Goal: Transaction & Acquisition: Purchase product/service

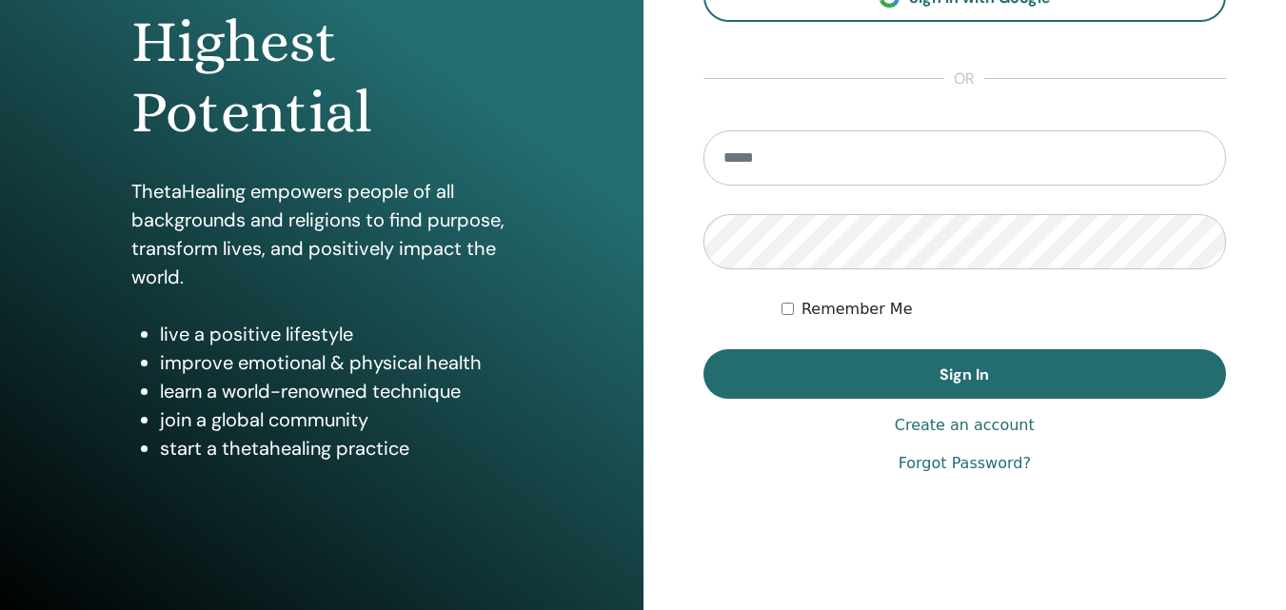
scroll to position [286, 0]
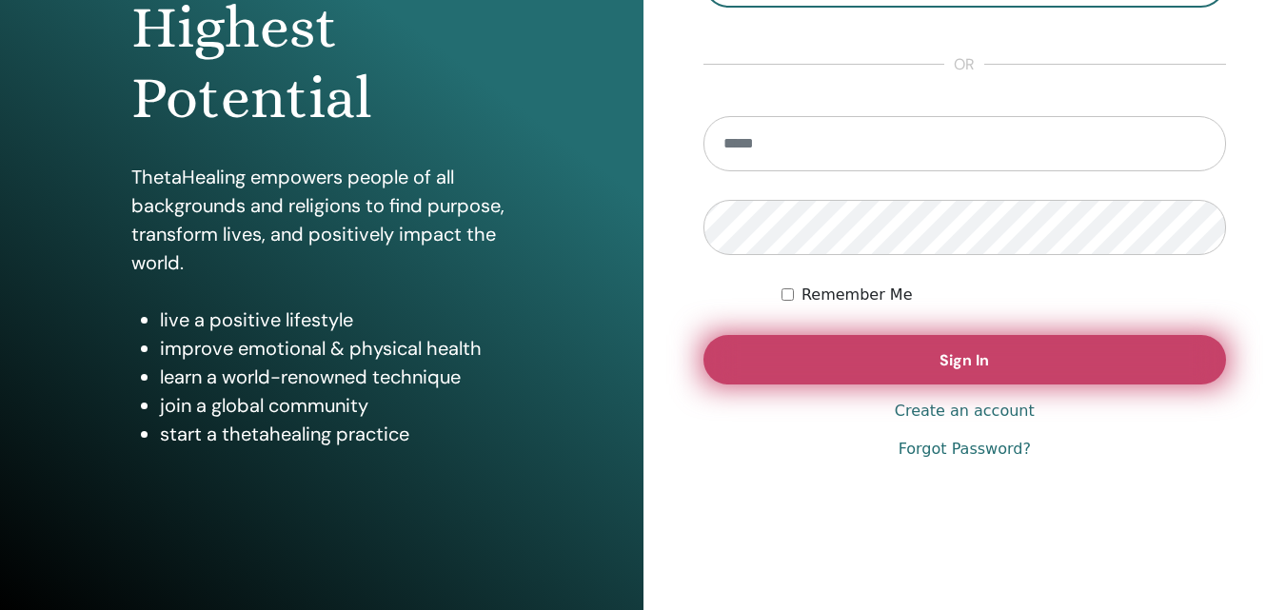
type input "**********"
click at [938, 356] on button "Sign In" at bounding box center [965, 359] width 524 height 49
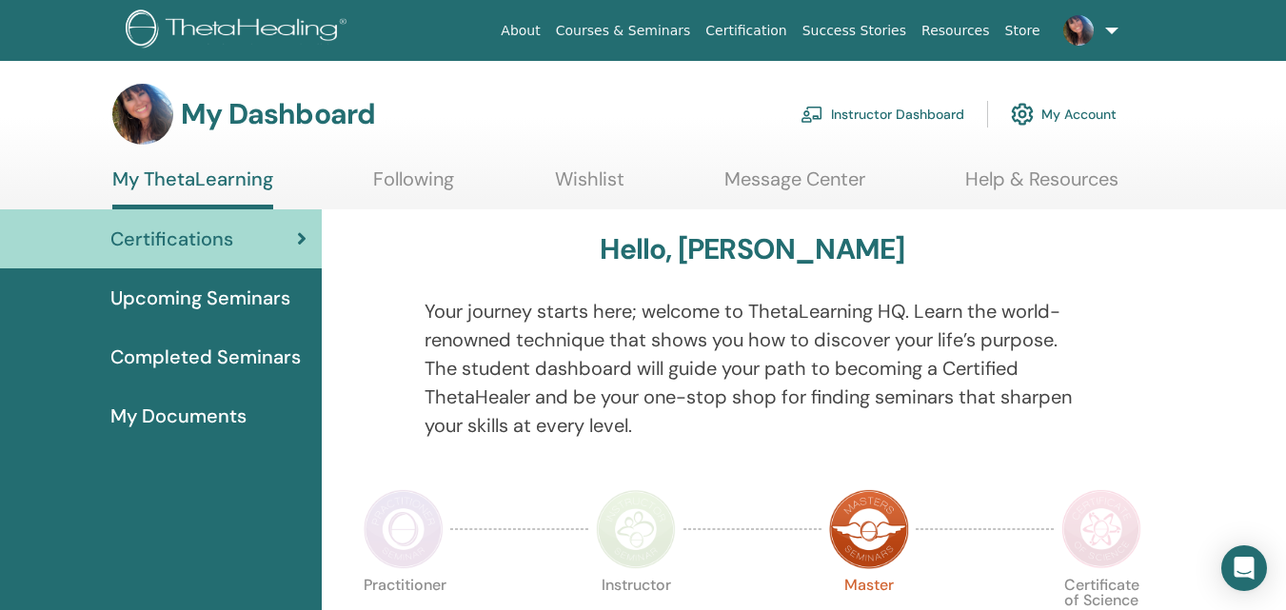
click at [904, 114] on link "Instructor Dashboard" at bounding box center [883, 114] width 164 height 42
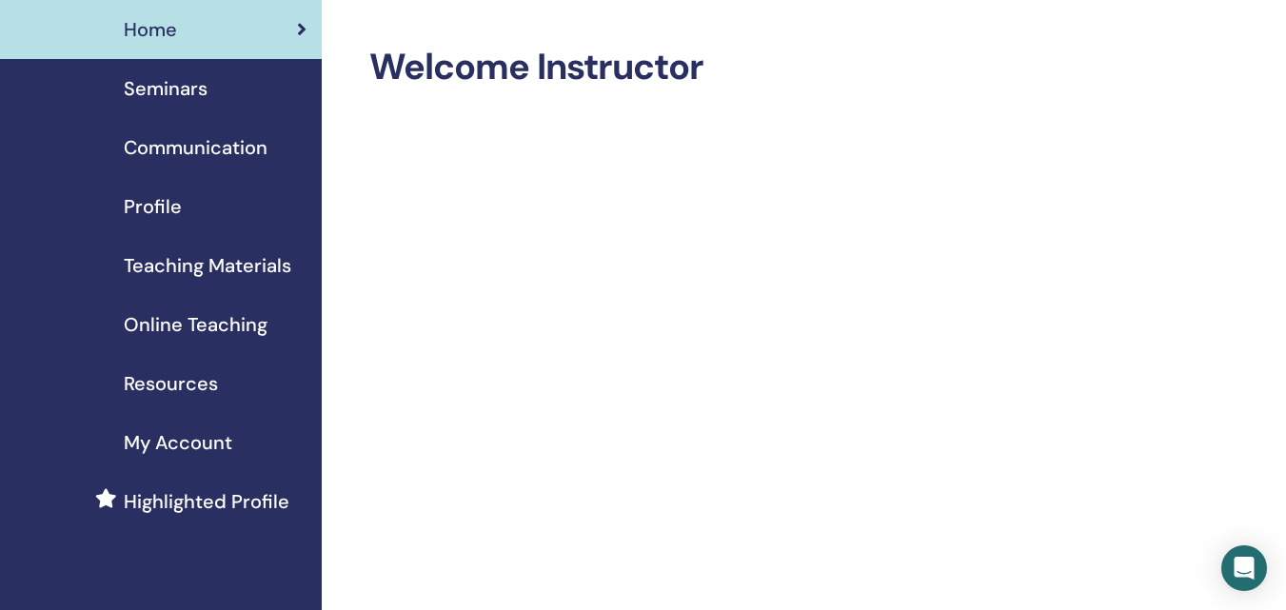
scroll to position [95, 0]
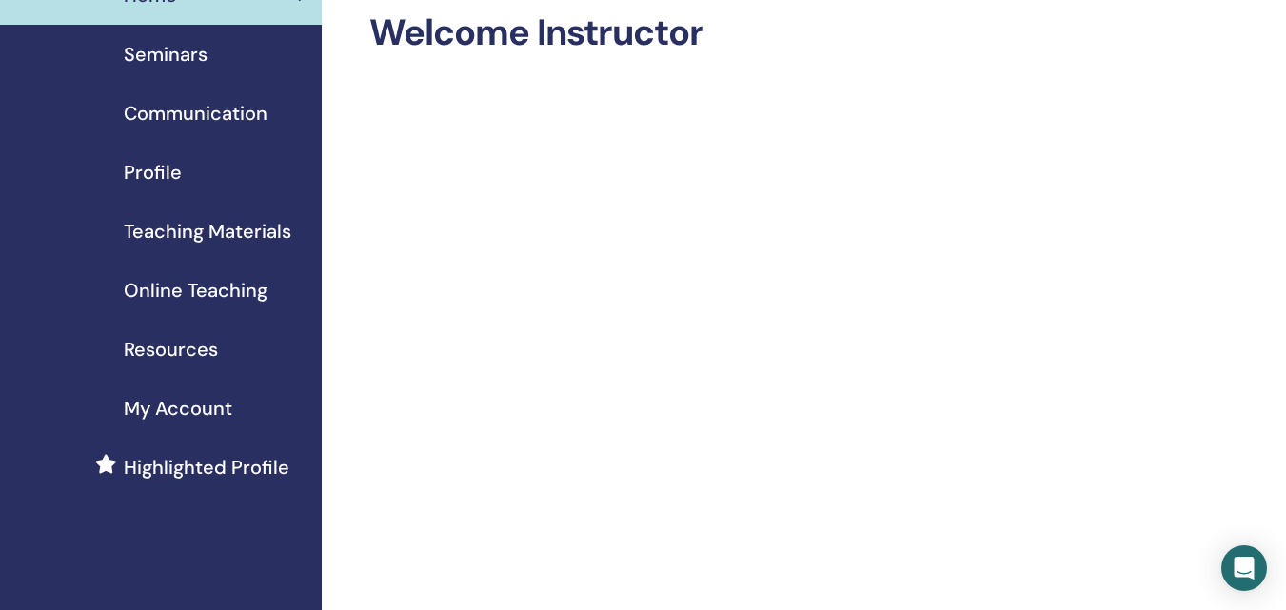
click at [159, 168] on span "Profile" at bounding box center [153, 172] width 58 height 29
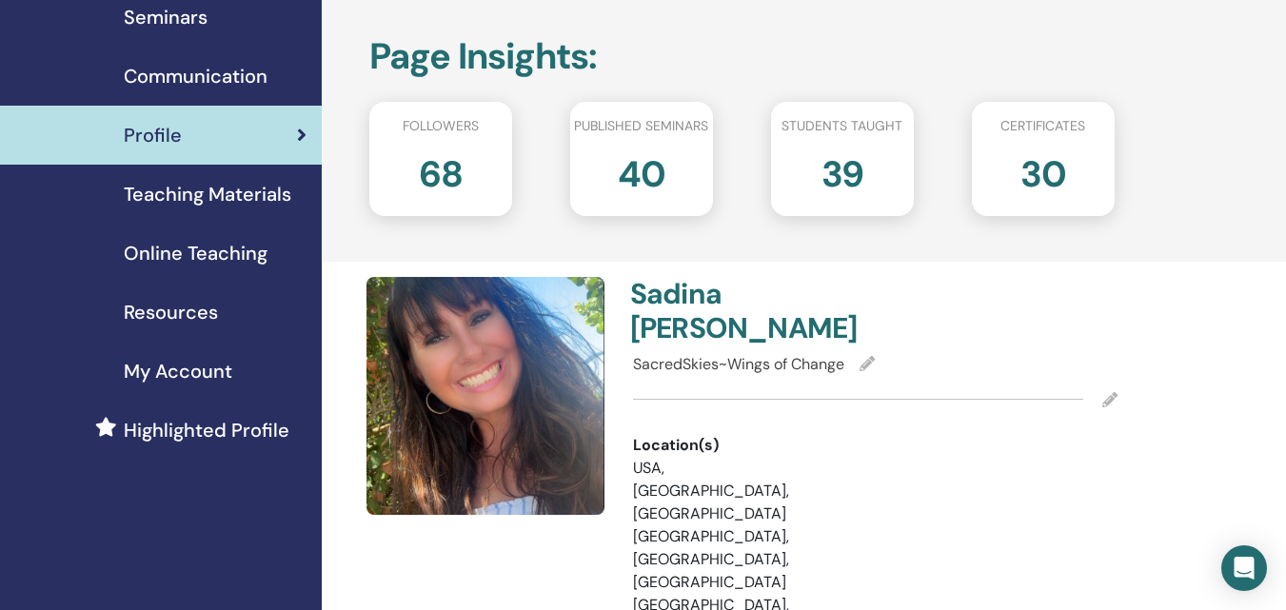
scroll to position [95, 0]
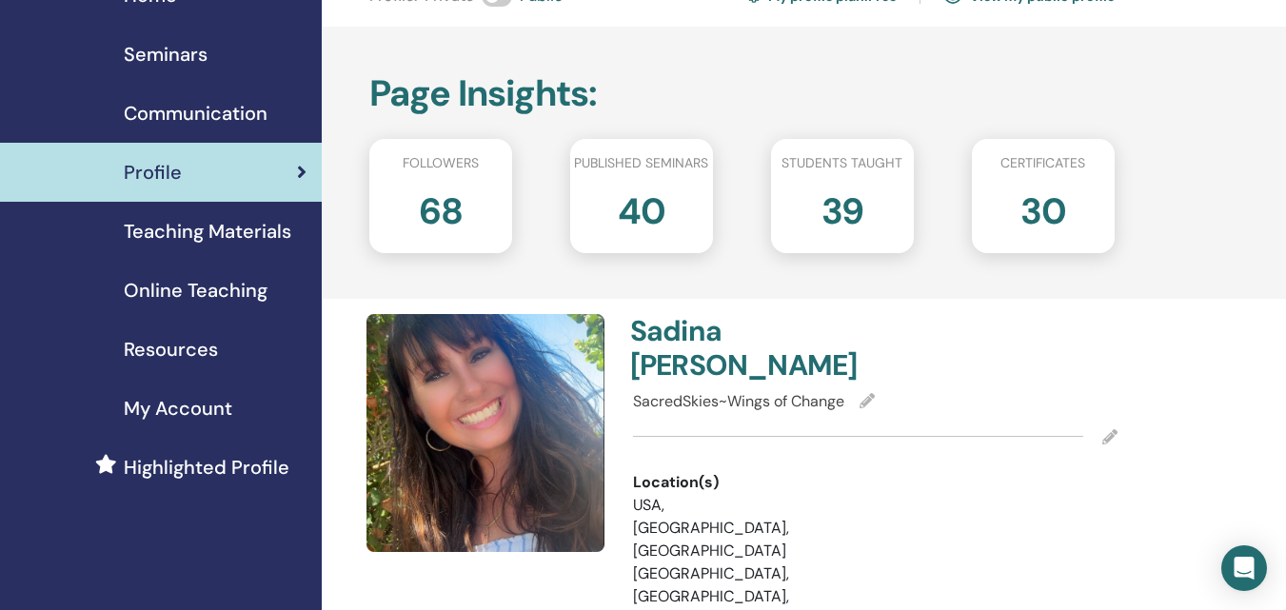
click at [166, 461] on span "Highlighted Profile" at bounding box center [207, 467] width 166 height 29
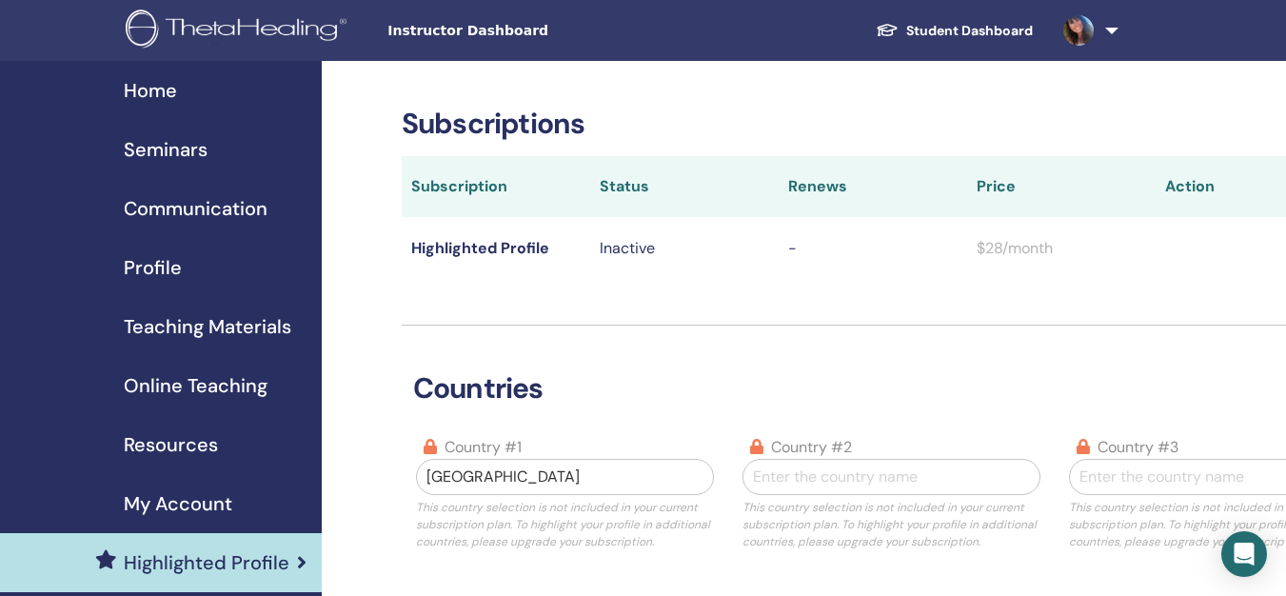
click at [170, 143] on span "Seminars" at bounding box center [166, 149] width 84 height 29
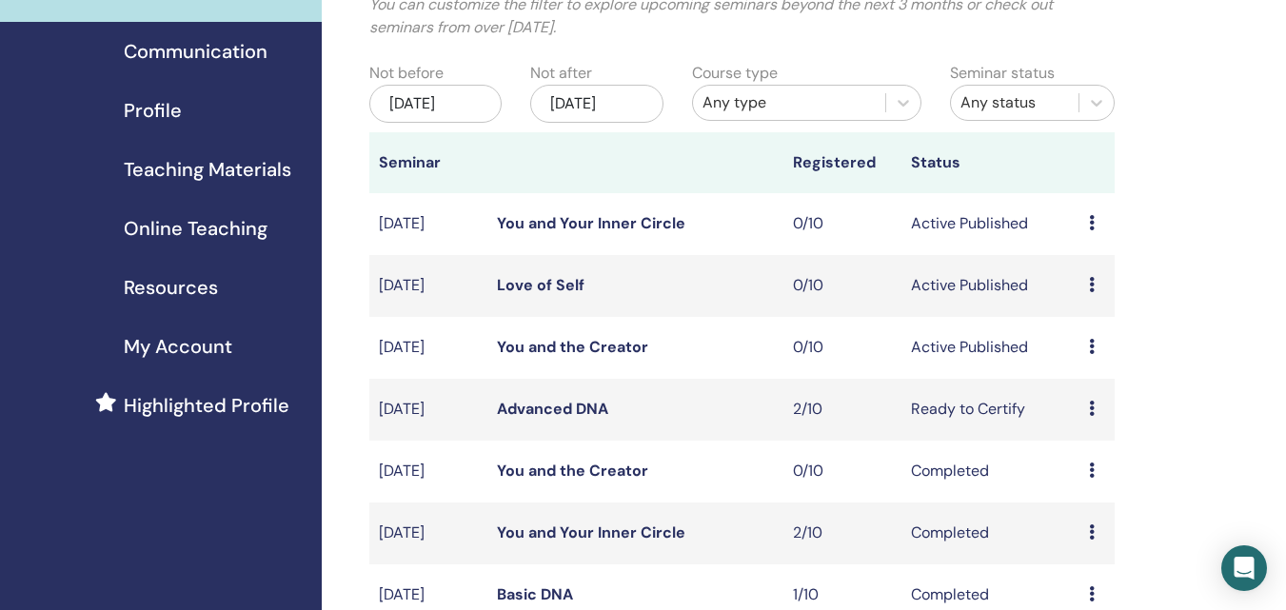
scroll to position [190, 0]
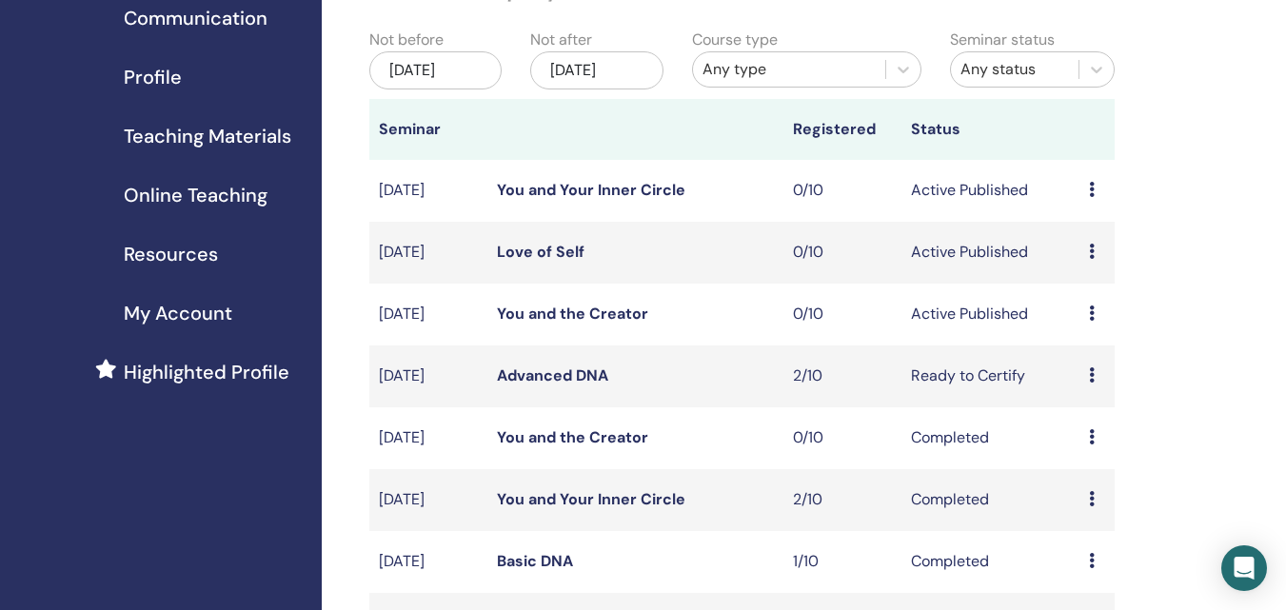
click at [1095, 326] on div "Preview Edit Attendees Cancel" at bounding box center [1097, 314] width 16 height 23
click at [1097, 341] on link "Preview" at bounding box center [1089, 345] width 54 height 20
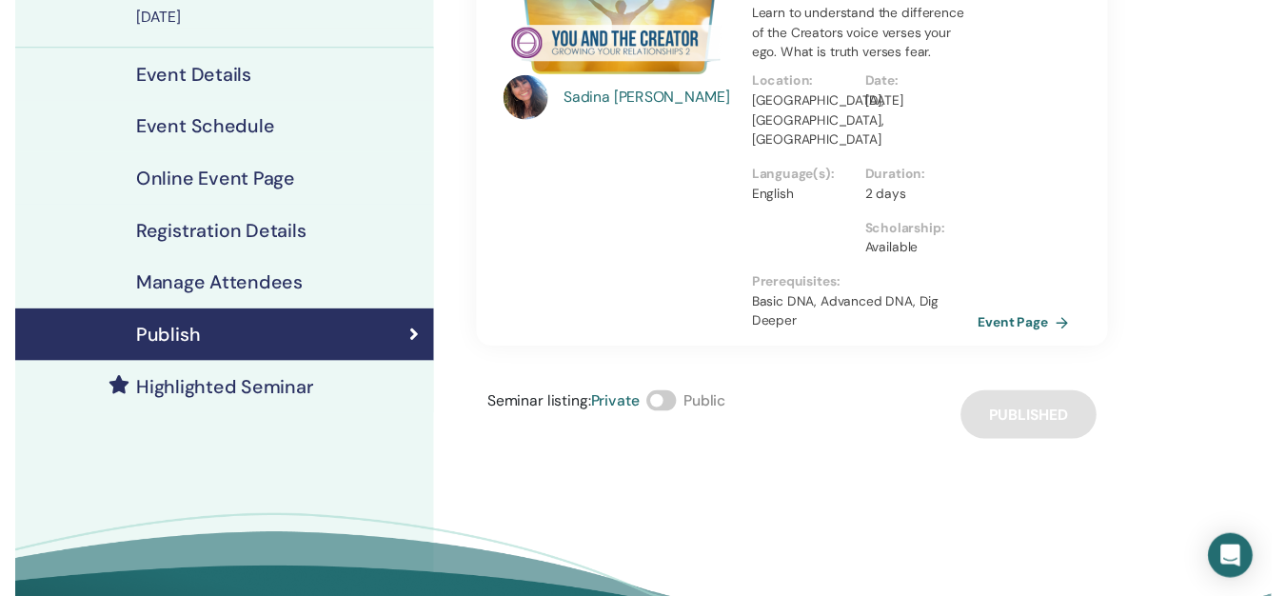
scroll to position [190, 0]
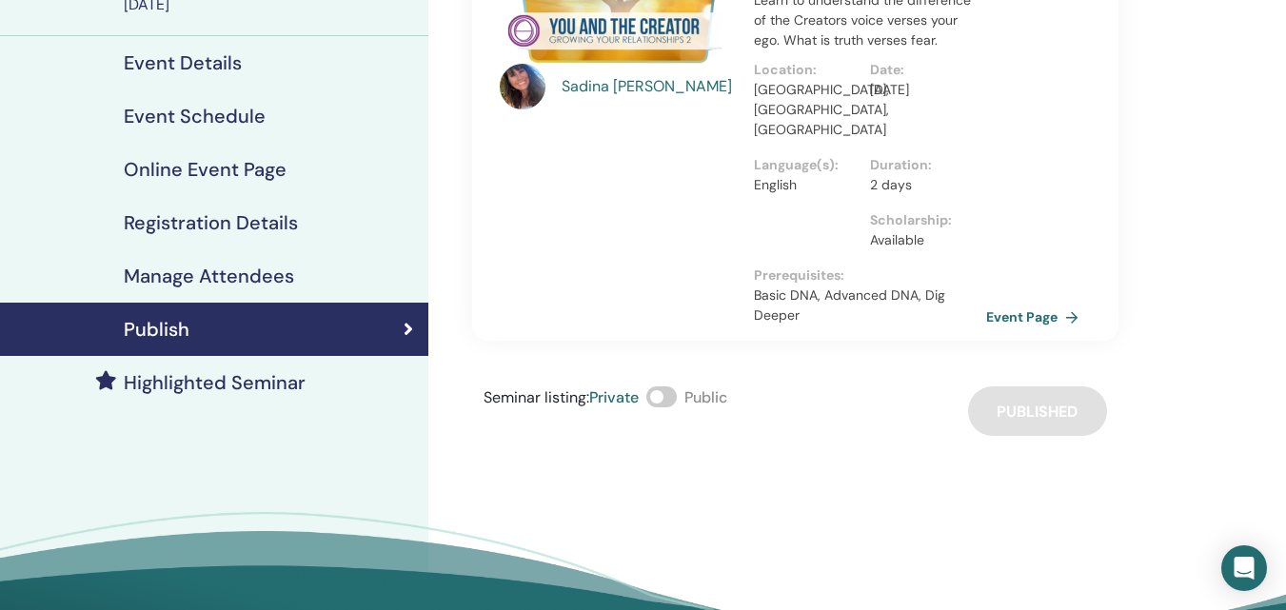
click at [292, 380] on h4 "Highlighted Seminar" at bounding box center [215, 382] width 182 height 23
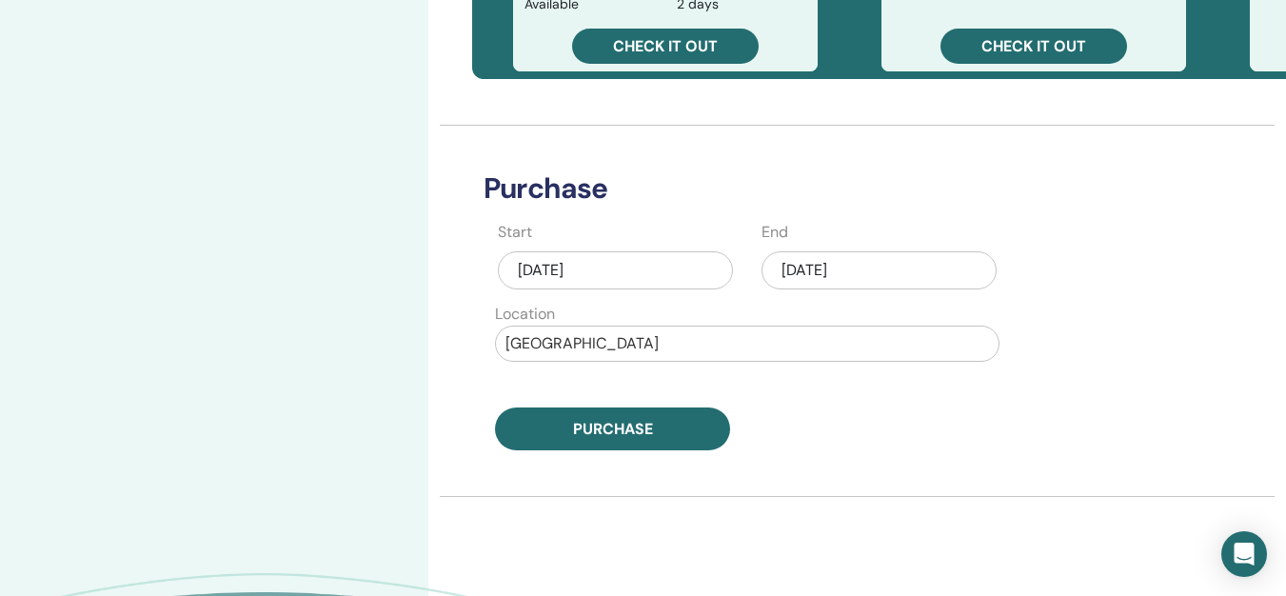
scroll to position [857, 0]
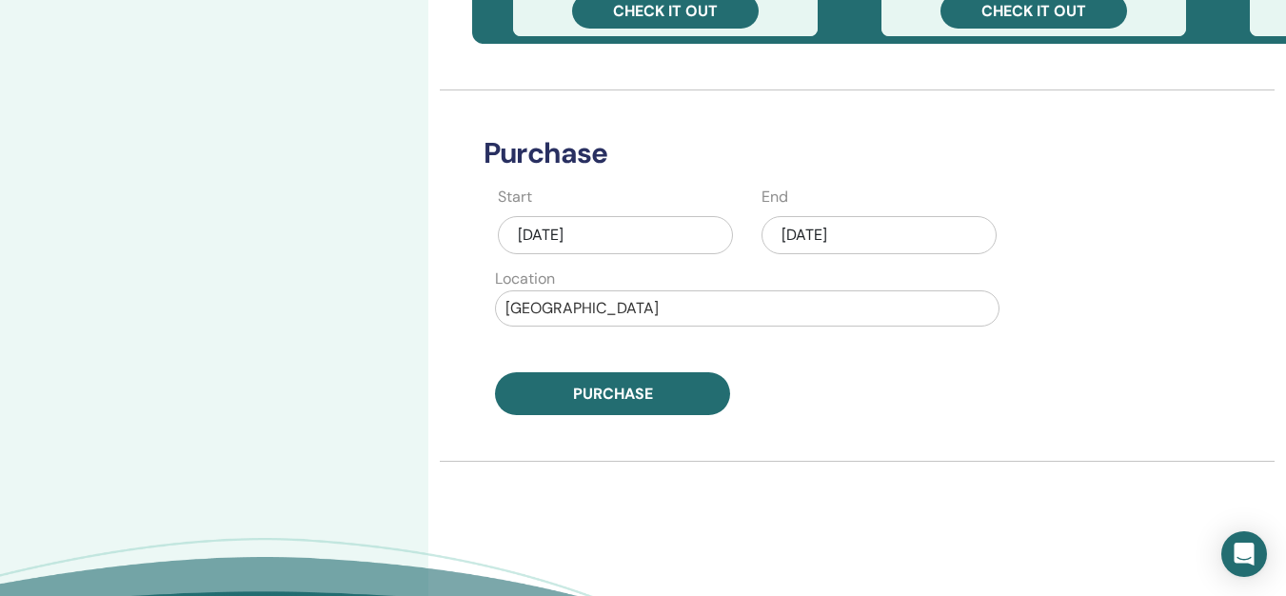
click at [829, 235] on div "Sep/26, 2025" at bounding box center [878, 235] width 235 height 38
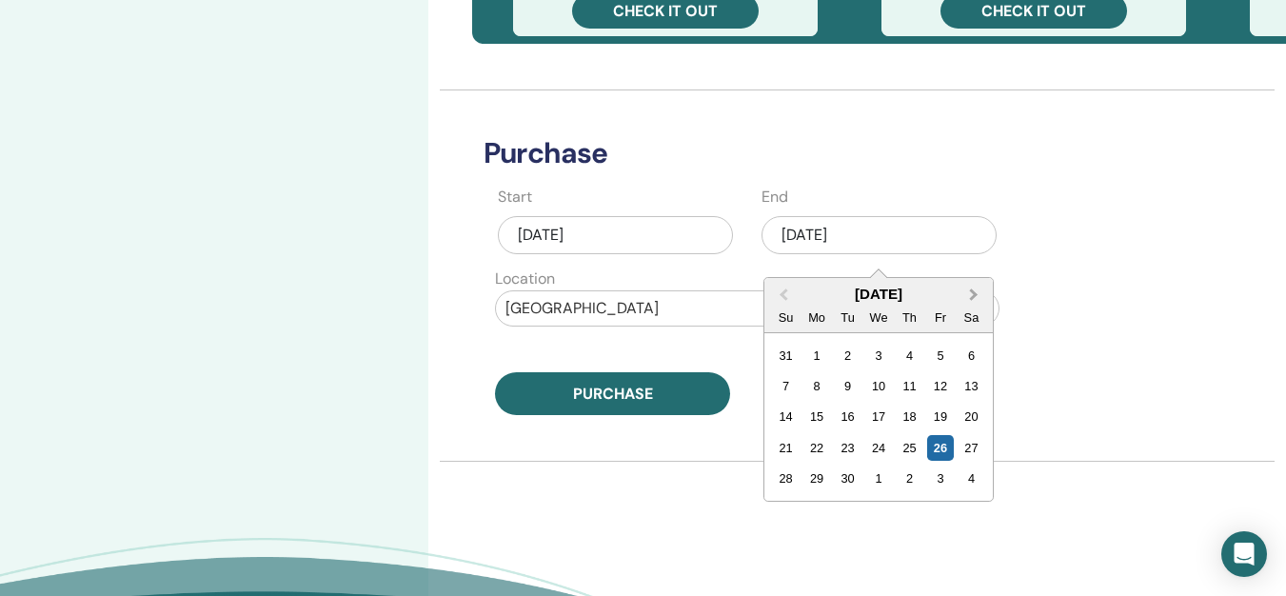
click at [972, 302] on button "Next Month" at bounding box center [975, 295] width 30 height 30
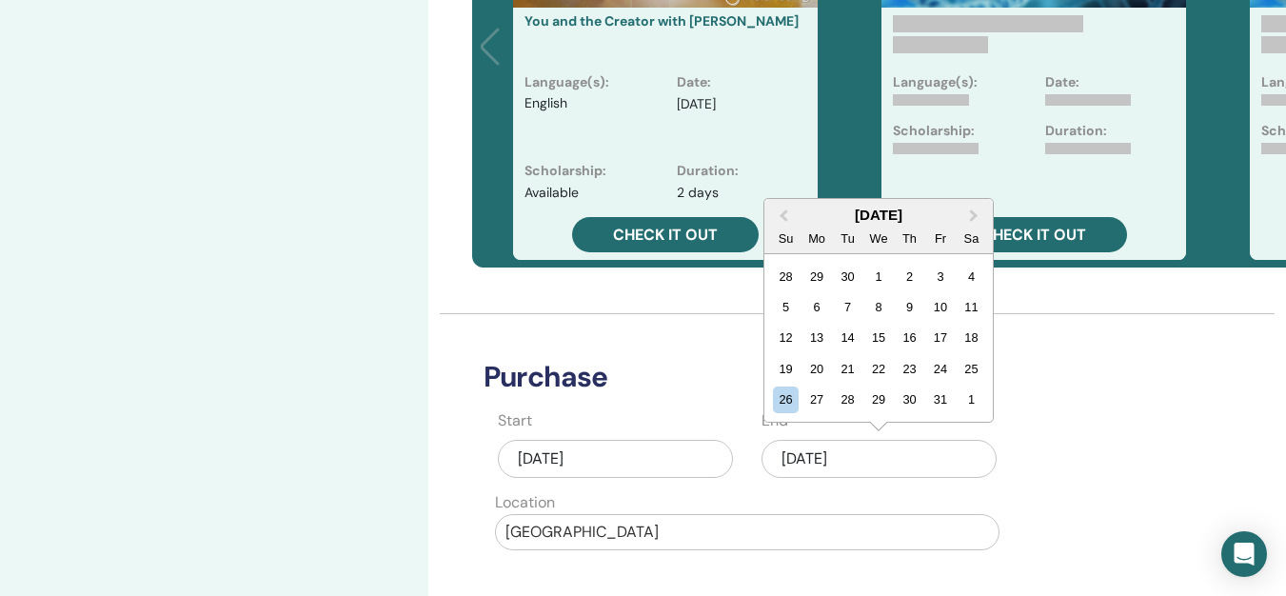
scroll to position [666, 0]
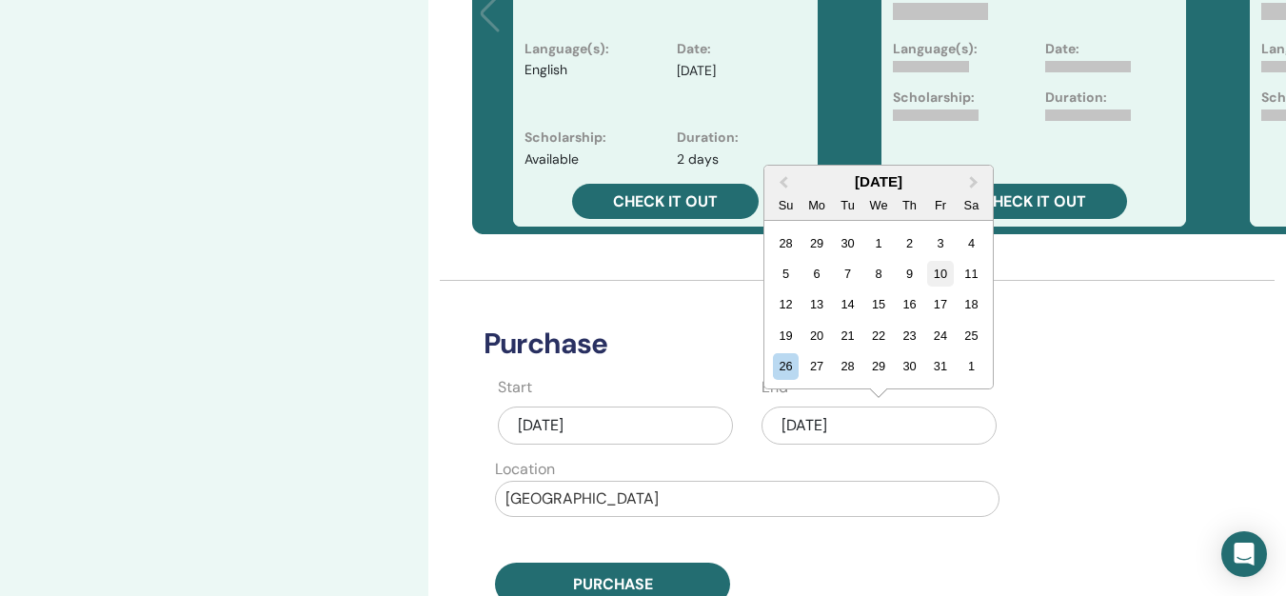
click at [944, 275] on div "10" at bounding box center [940, 274] width 26 height 26
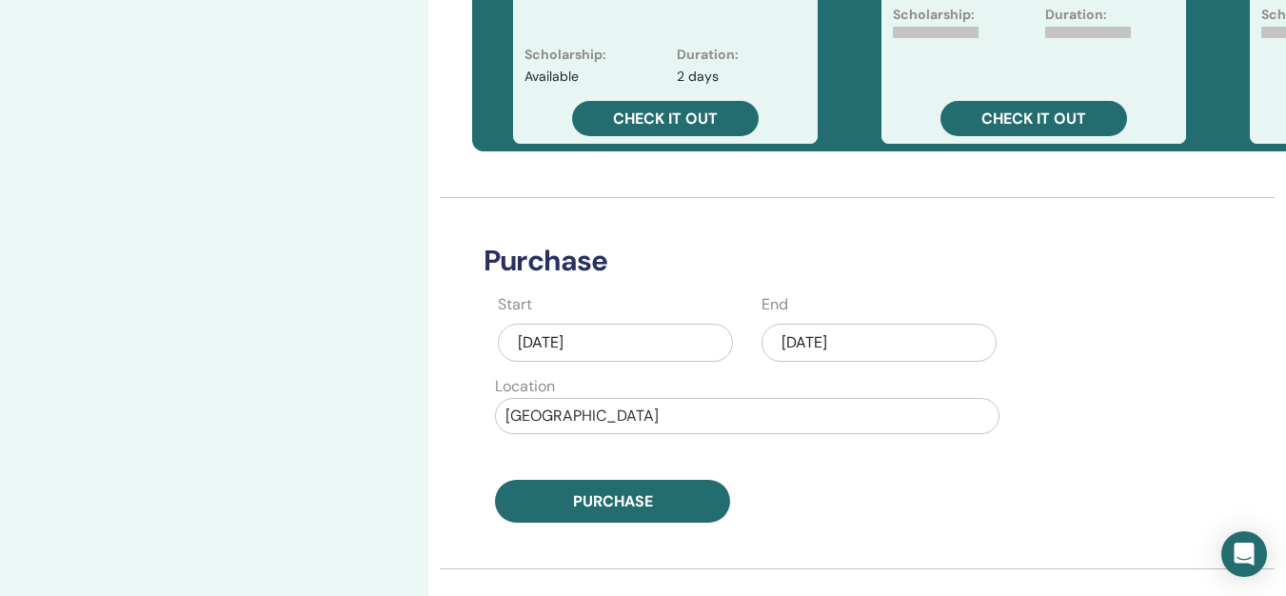
scroll to position [857, 0]
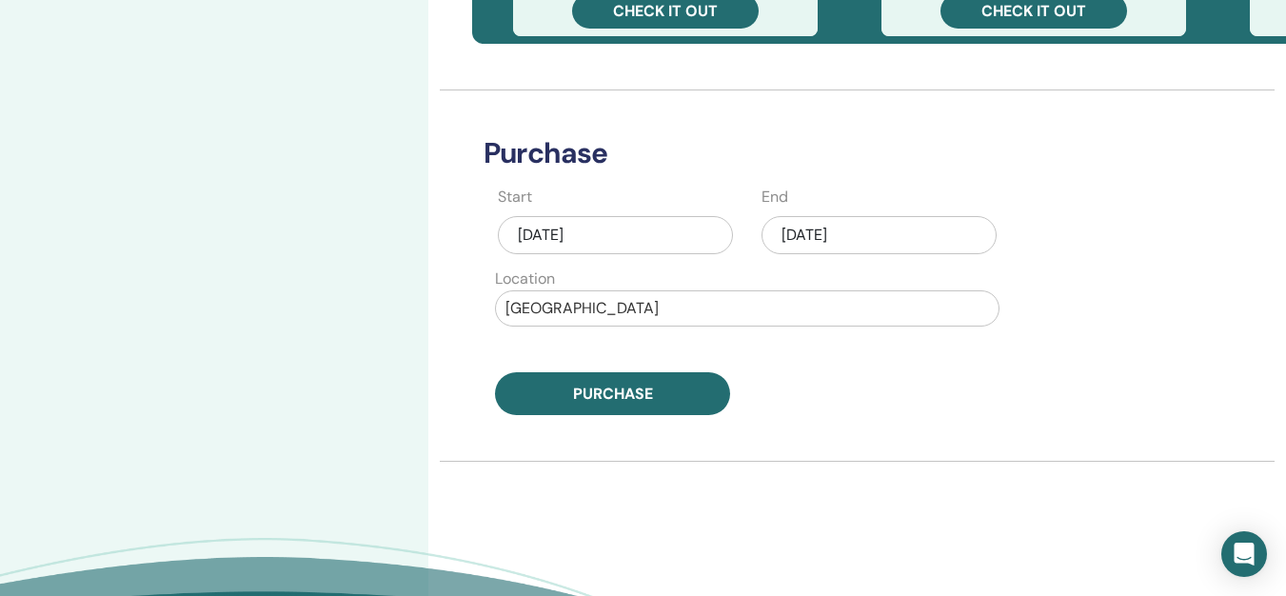
click at [854, 242] on div "Oct/10, 2025" at bounding box center [878, 235] width 235 height 38
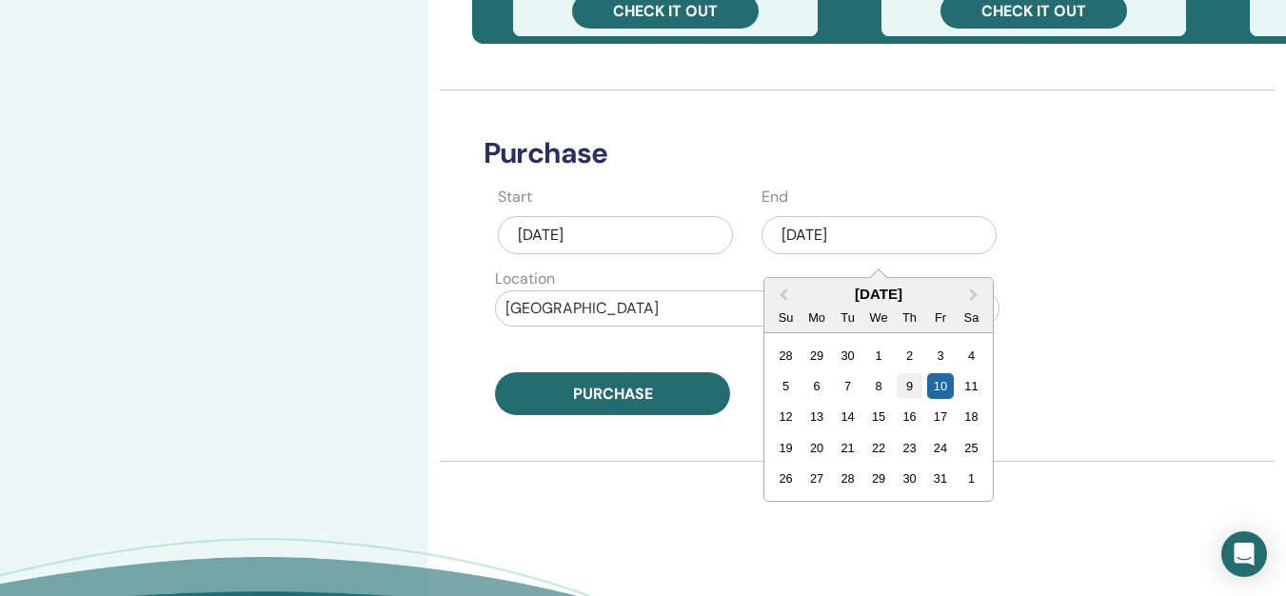
click at [905, 385] on div "9" at bounding box center [910, 386] width 26 height 26
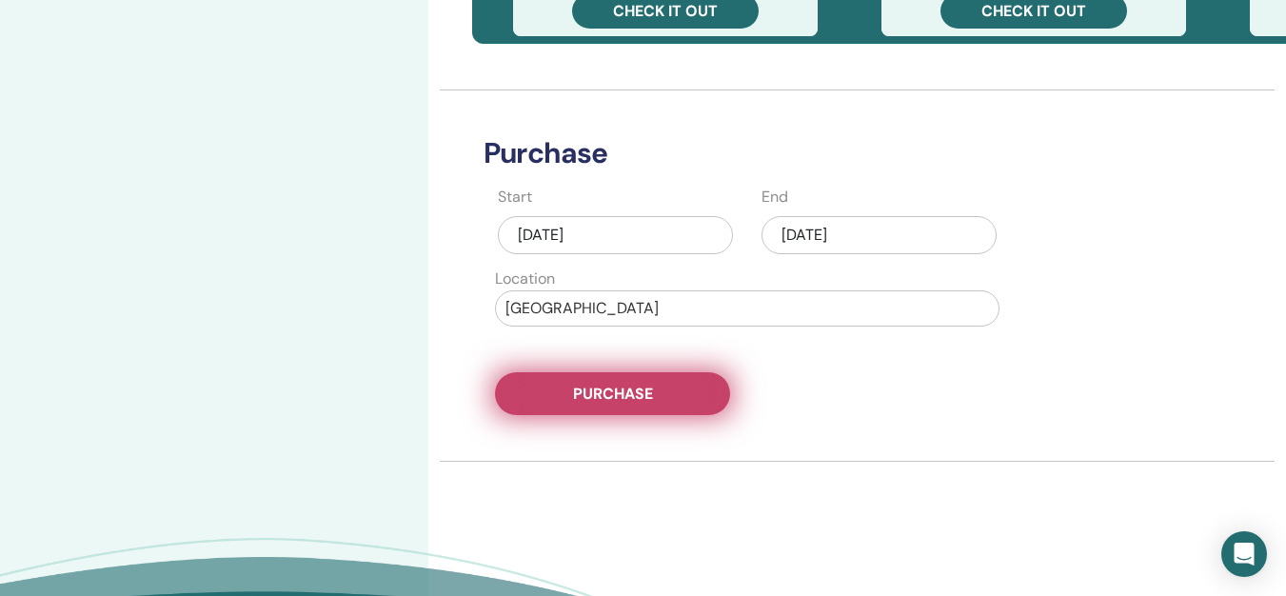
click at [650, 389] on span "Purchase" at bounding box center [613, 394] width 80 height 20
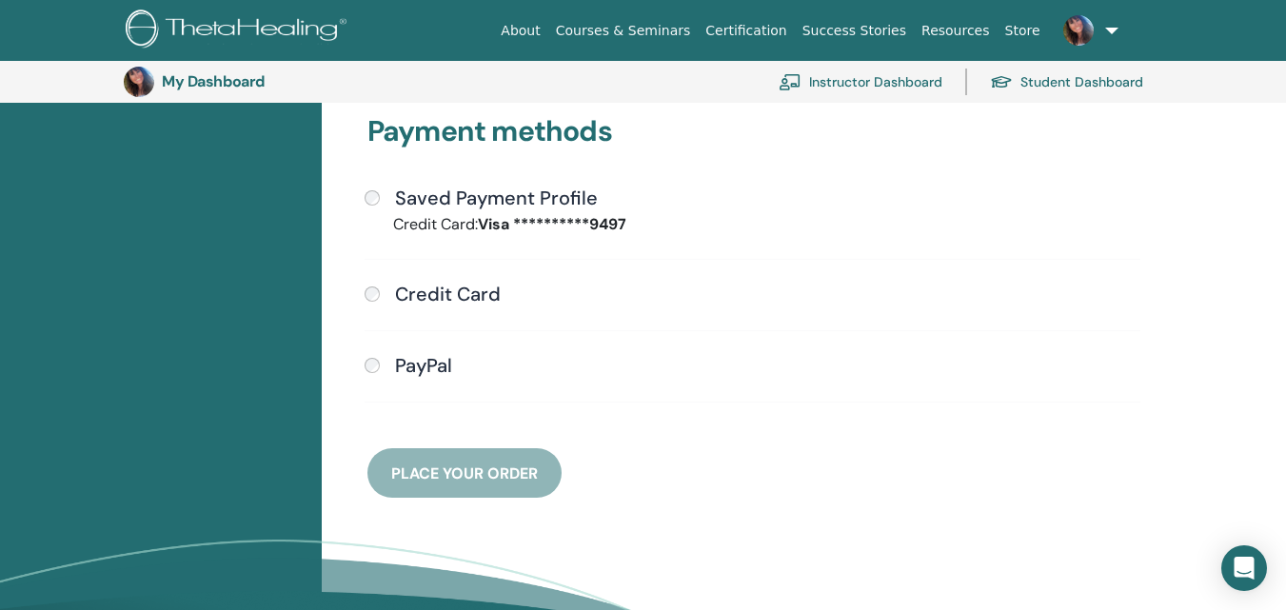
scroll to position [518, 0]
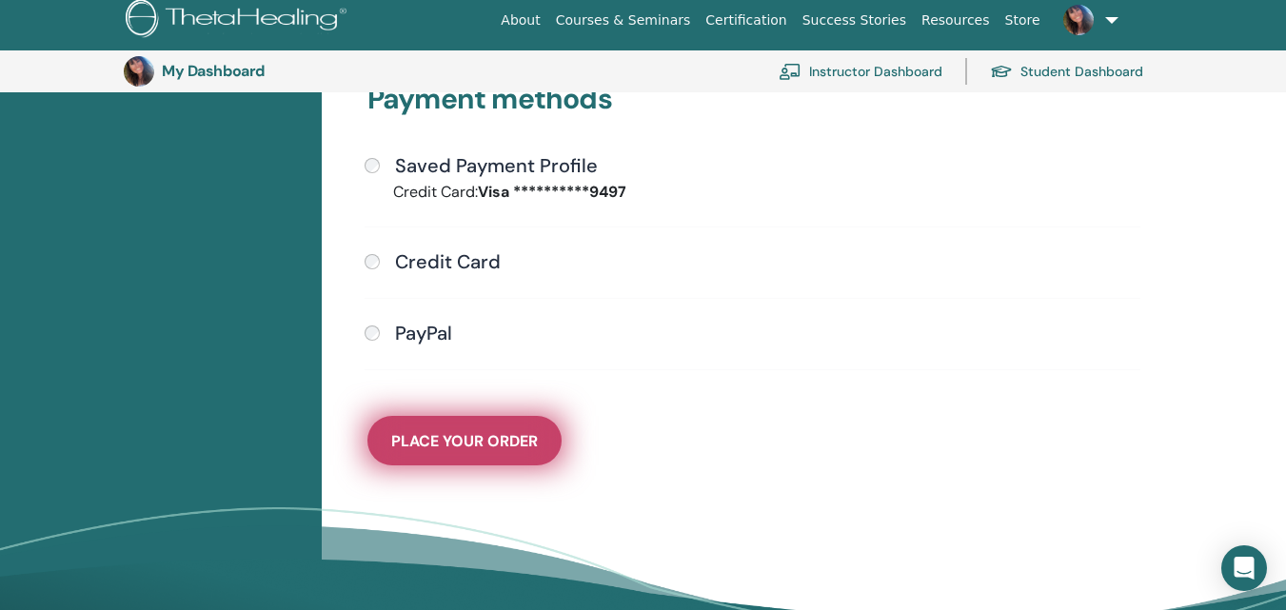
click at [504, 445] on span "Place Your Order" at bounding box center [464, 441] width 147 height 20
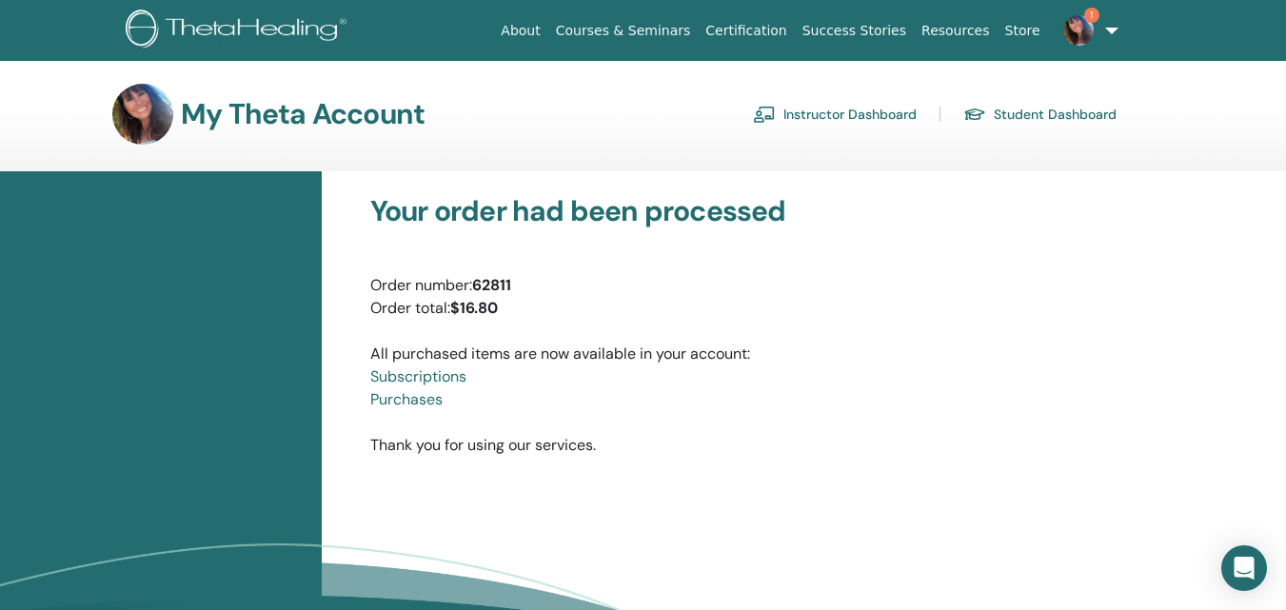
click at [882, 113] on link "Instructor Dashboard" at bounding box center [835, 114] width 164 height 30
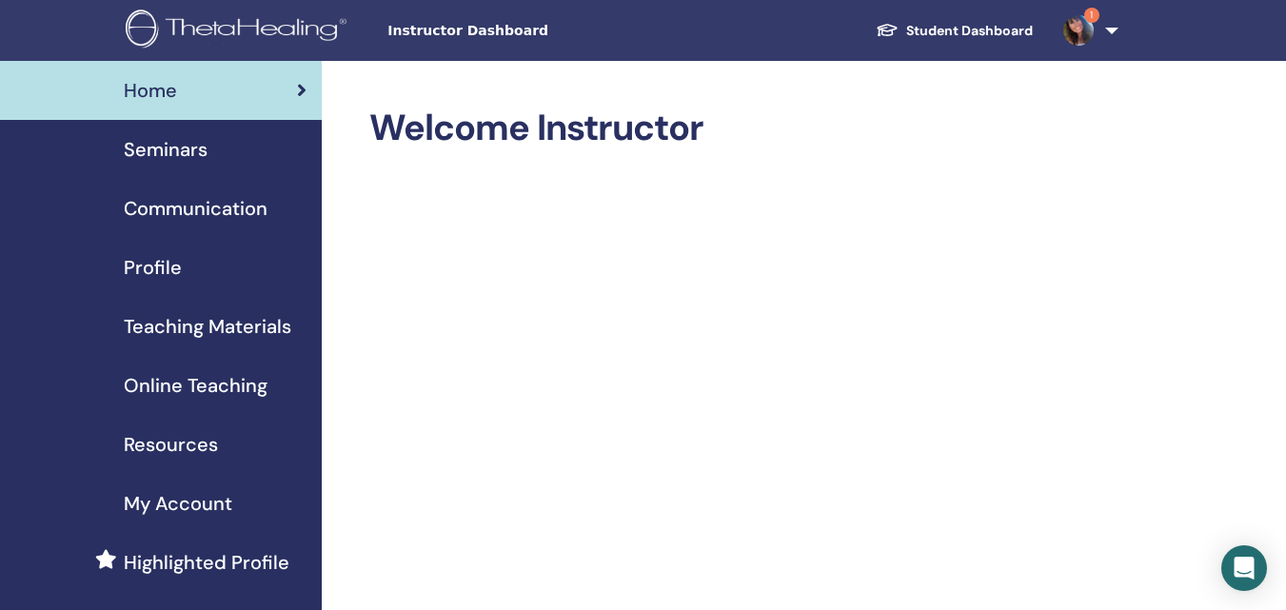
click at [180, 158] on span "Seminars" at bounding box center [166, 149] width 84 height 29
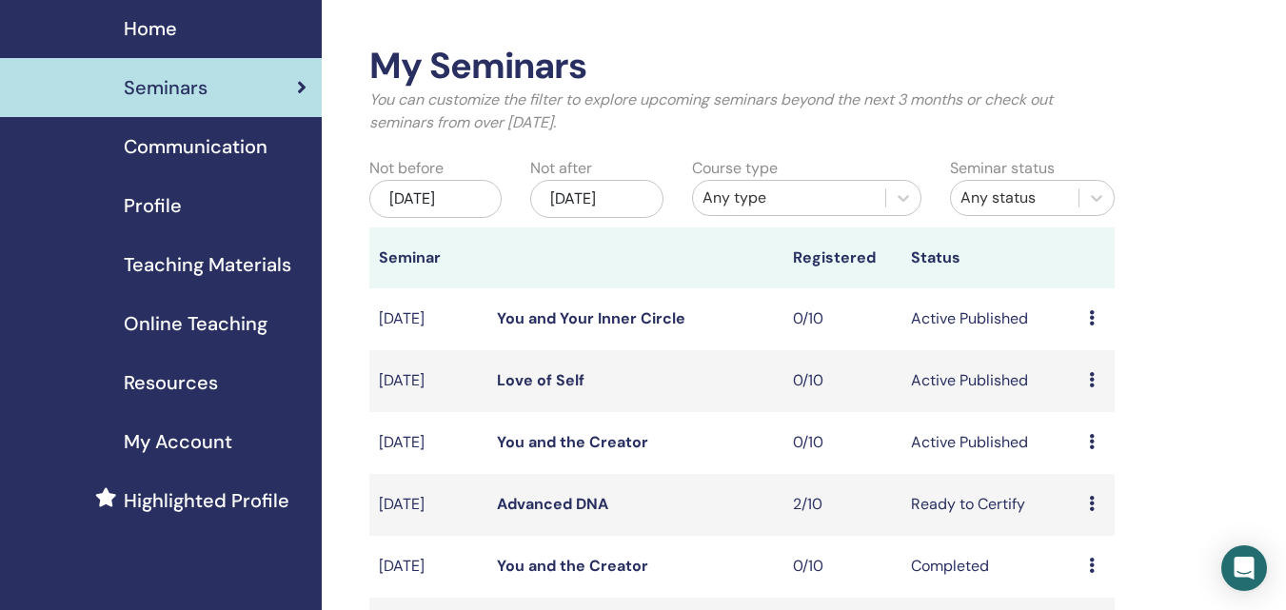
scroll to position [95, 0]
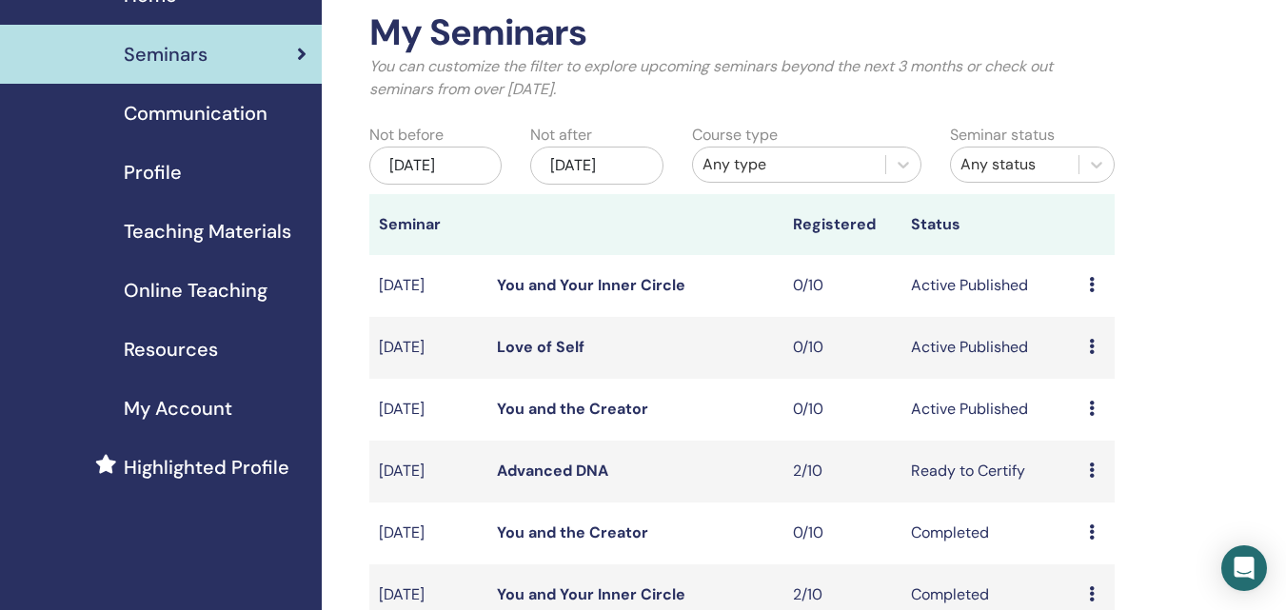
click at [1090, 416] on icon at bounding box center [1092, 408] width 6 height 15
click at [1065, 467] on link "Edit" at bounding box center [1072, 473] width 28 height 20
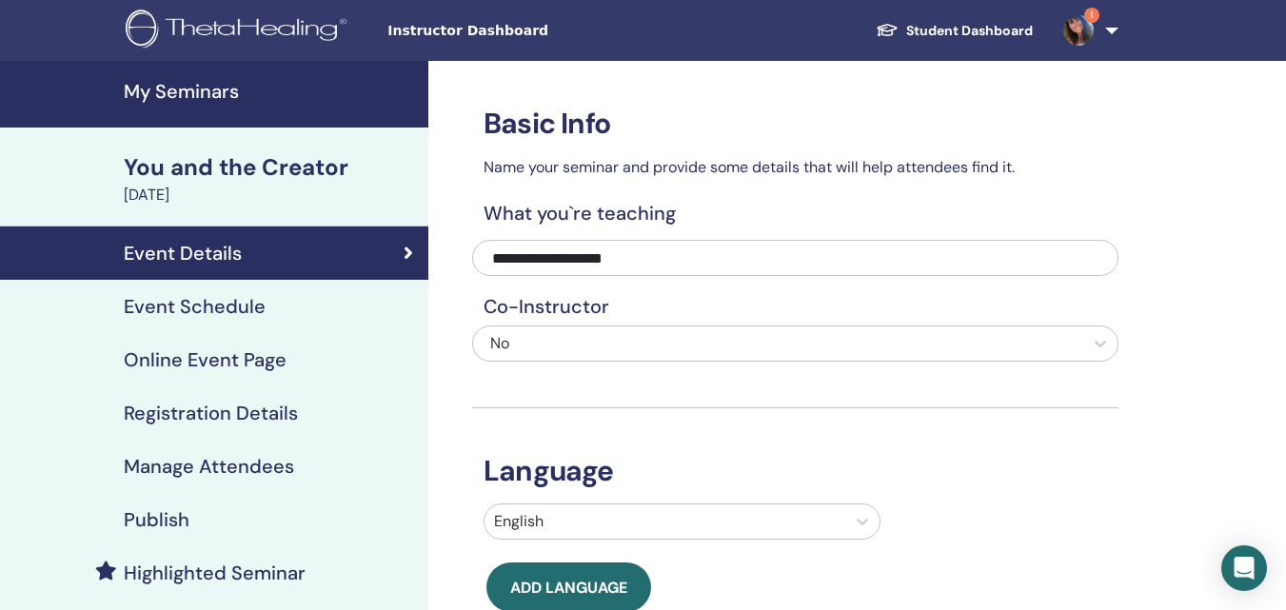
click at [276, 407] on h4 "Registration Details" at bounding box center [211, 413] width 174 height 23
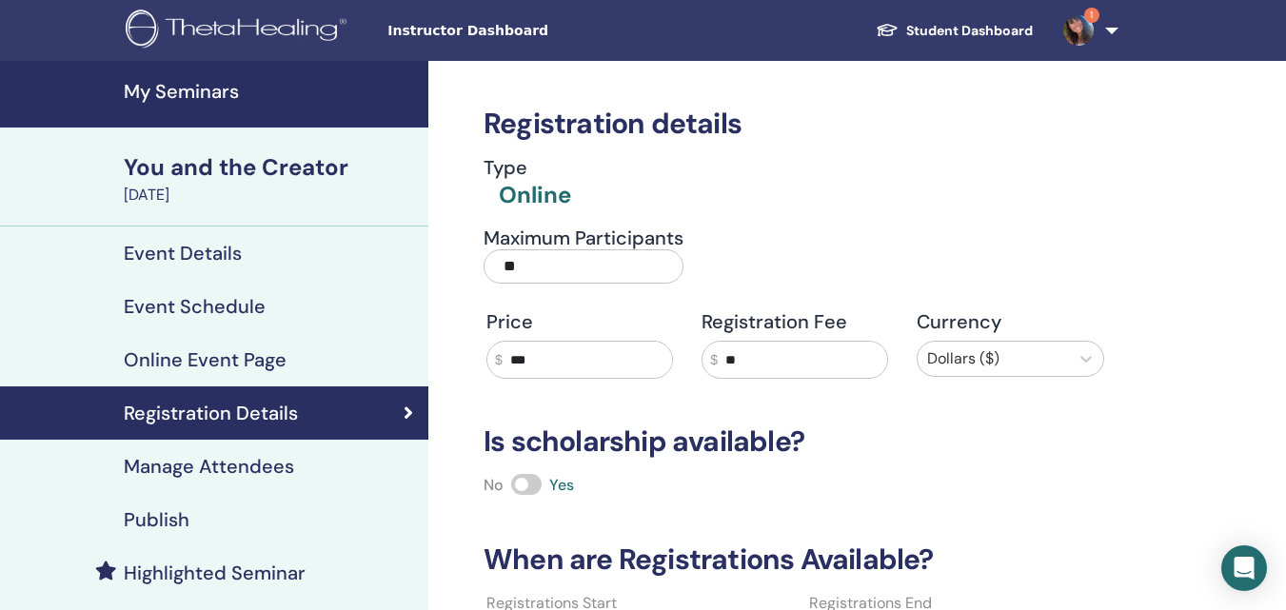
click at [562, 364] on input "***" at bounding box center [587, 360] width 169 height 36
type input "***"
click at [998, 469] on div "Registration details Type Online Maximum Participants ** Price $ *** Registrati…" at bounding box center [795, 417] width 646 height 712
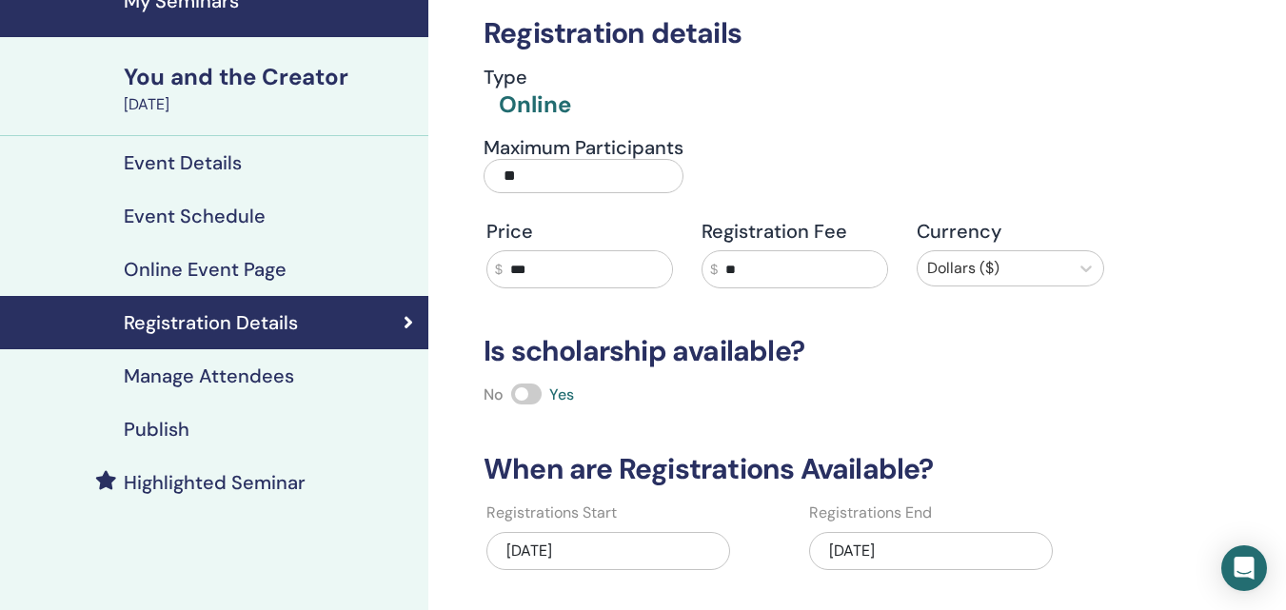
scroll to position [286, 0]
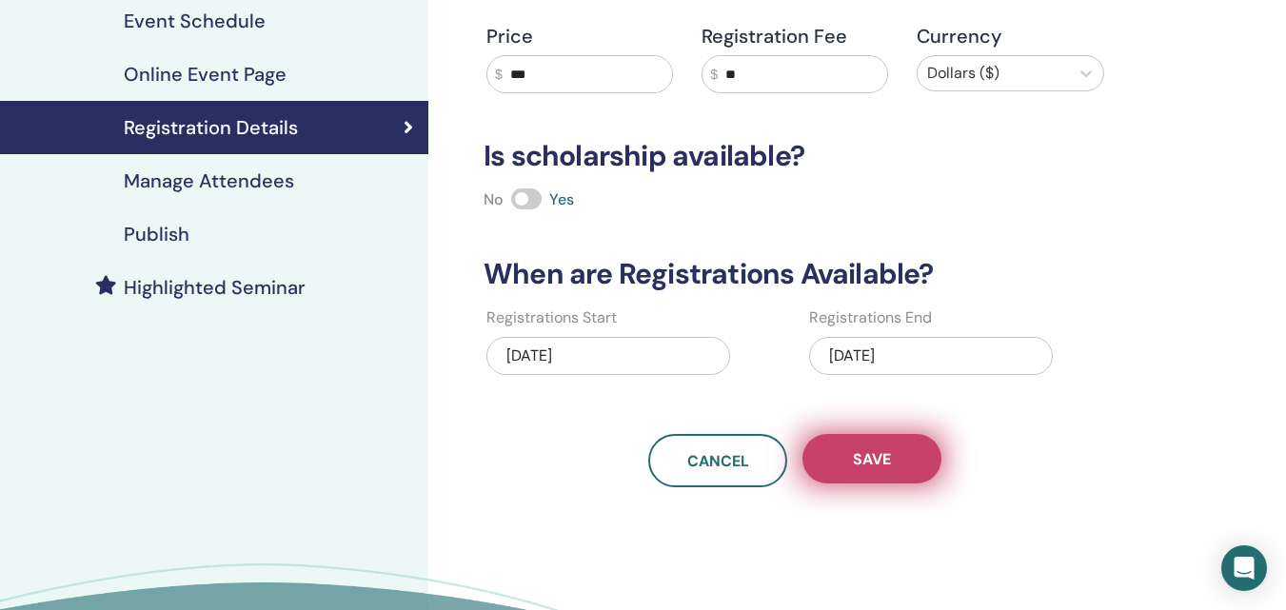
click at [879, 447] on button "Save" at bounding box center [871, 458] width 139 height 49
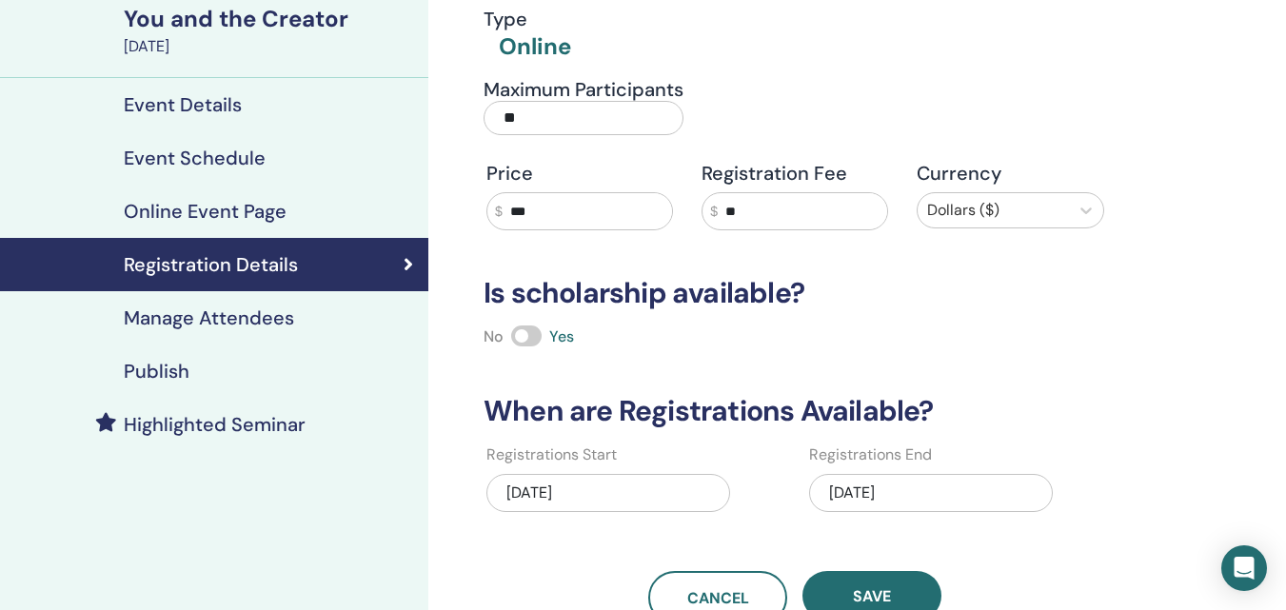
scroll to position [0, 0]
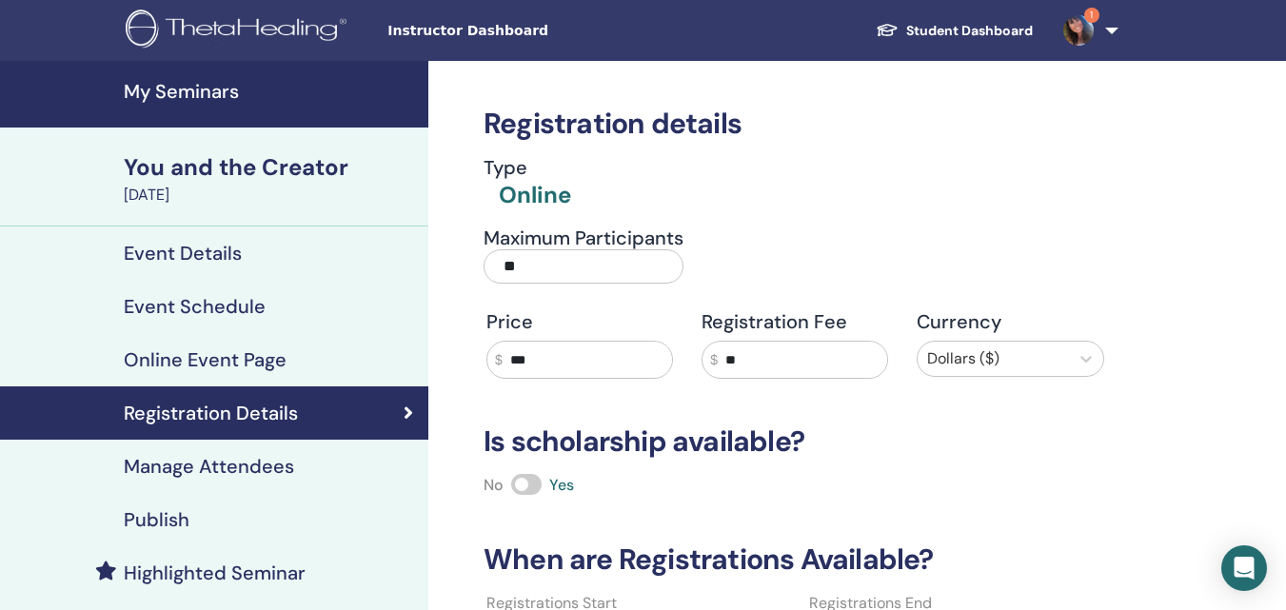
click at [159, 86] on h4 "My Seminars" at bounding box center [270, 91] width 293 height 23
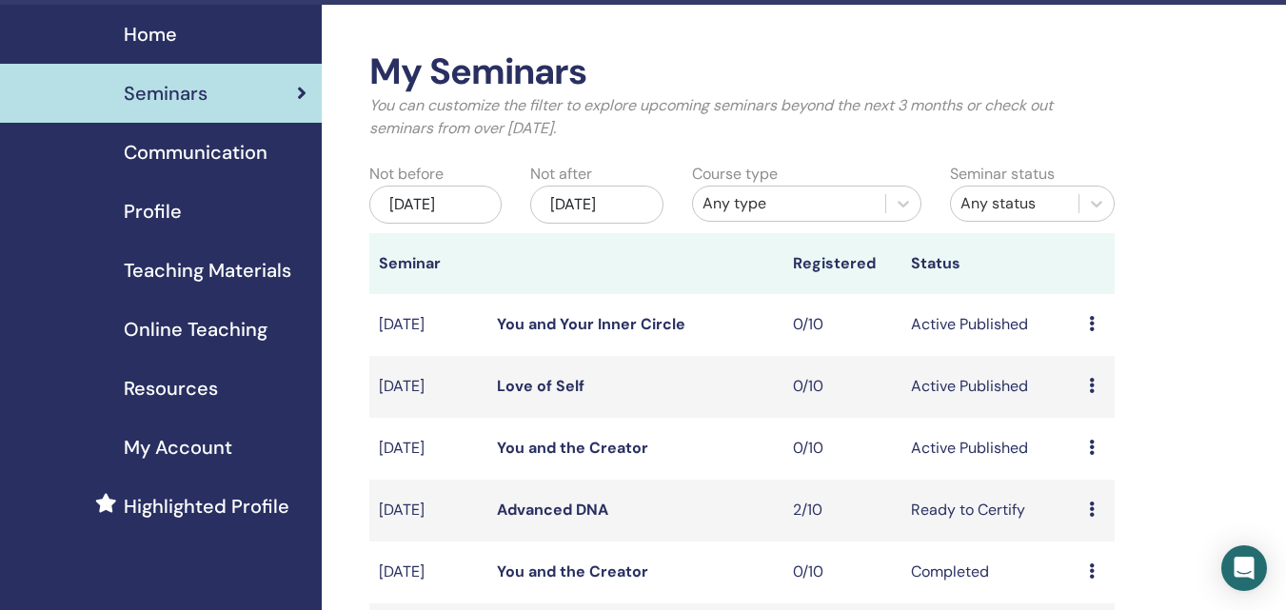
scroll to position [95, 0]
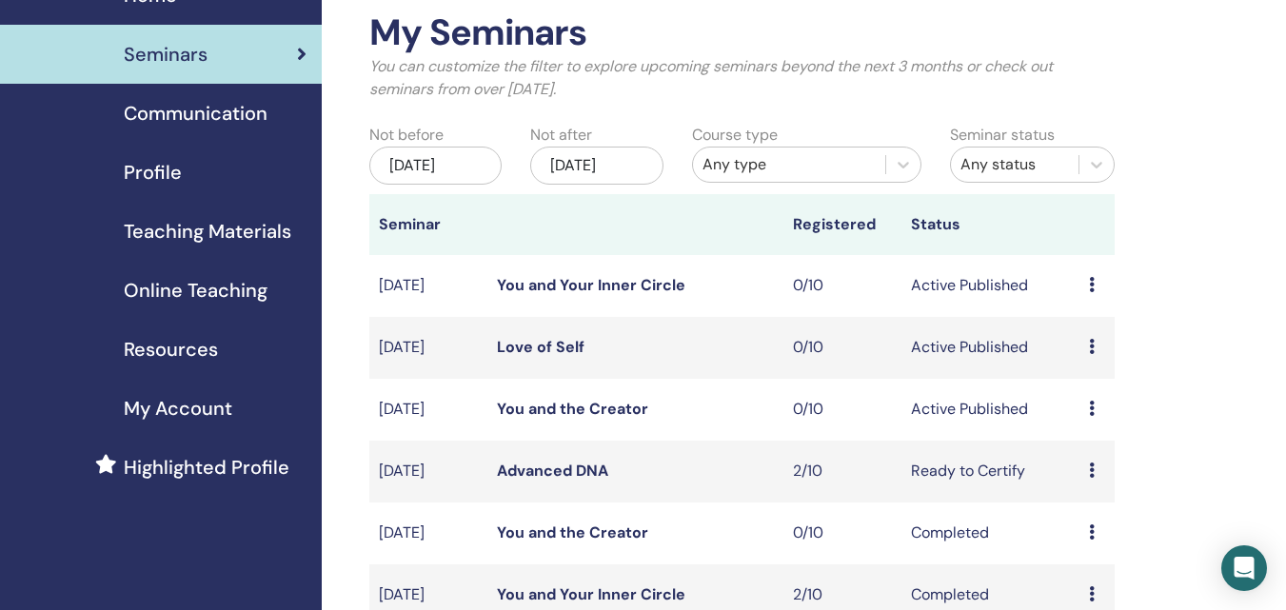
click at [197, 411] on span "My Account" at bounding box center [178, 408] width 109 height 29
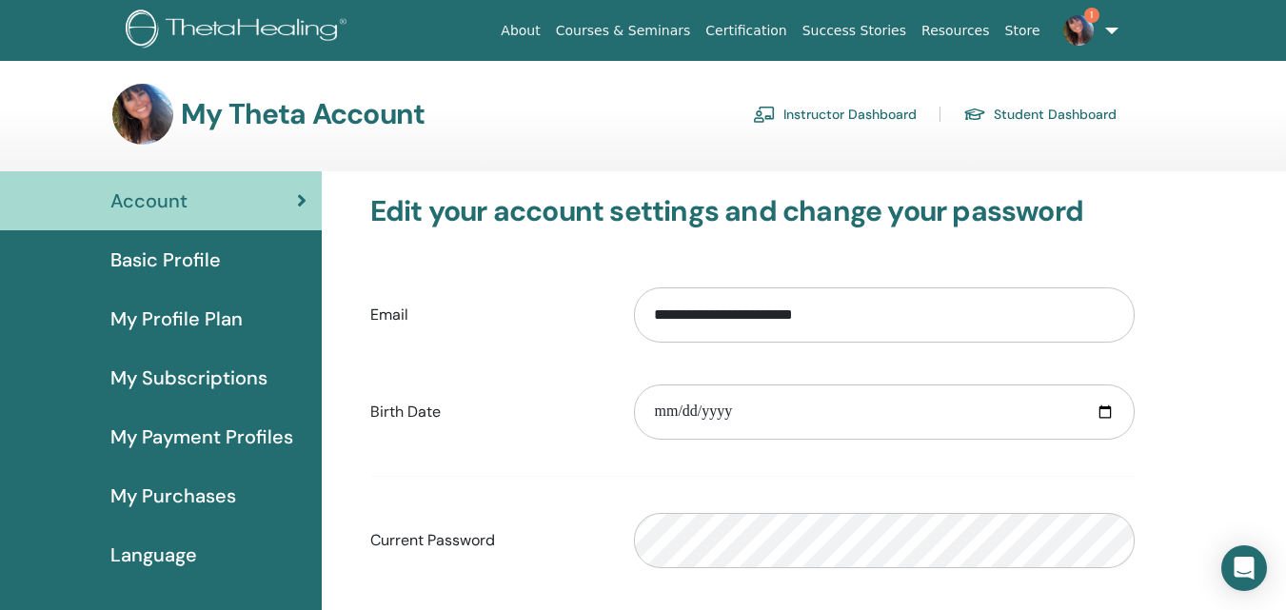
click at [871, 112] on link "Instructor Dashboard" at bounding box center [835, 114] width 164 height 30
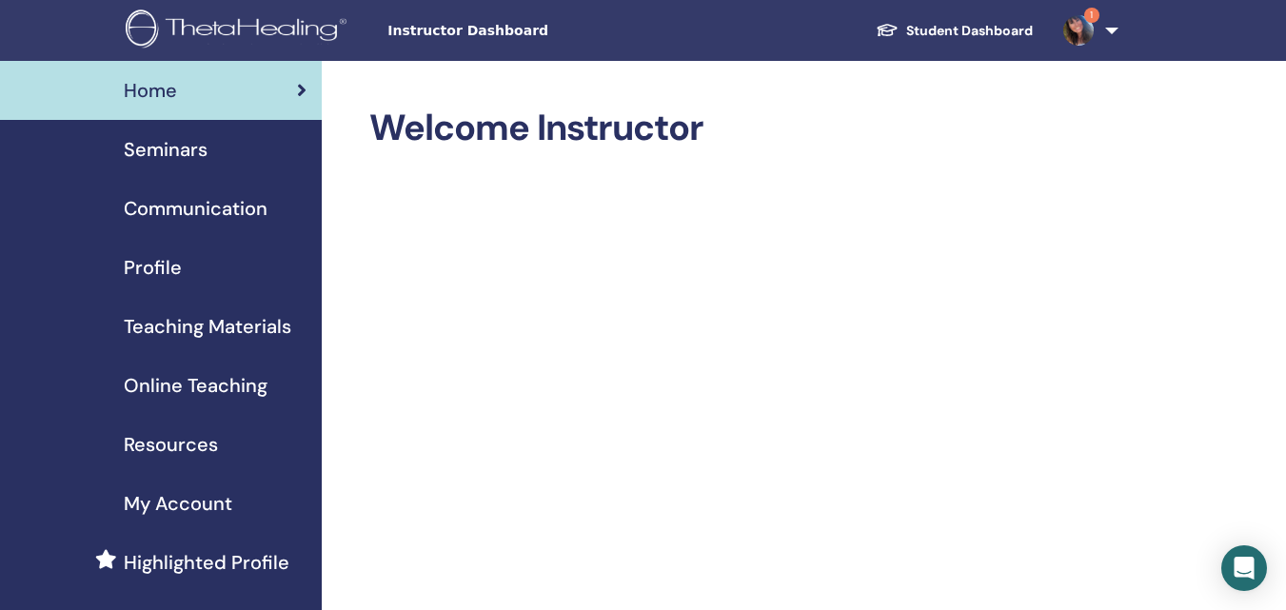
click at [150, 274] on span "Profile" at bounding box center [153, 267] width 58 height 29
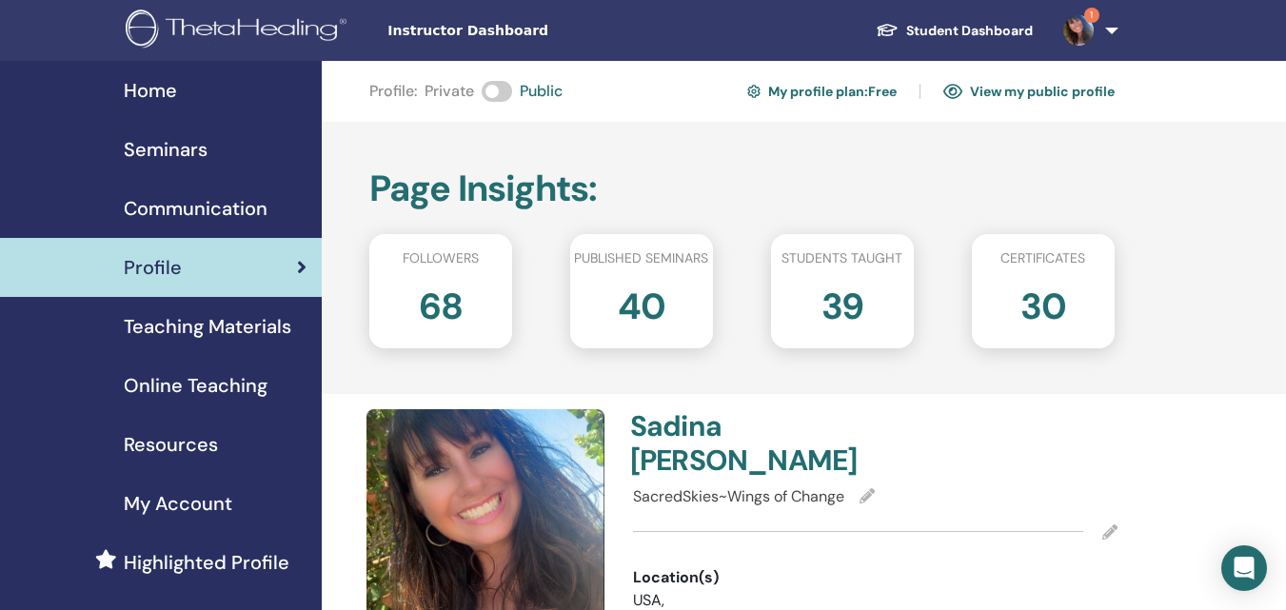
click at [1012, 89] on link "View my public profile" at bounding box center [1028, 91] width 171 height 30
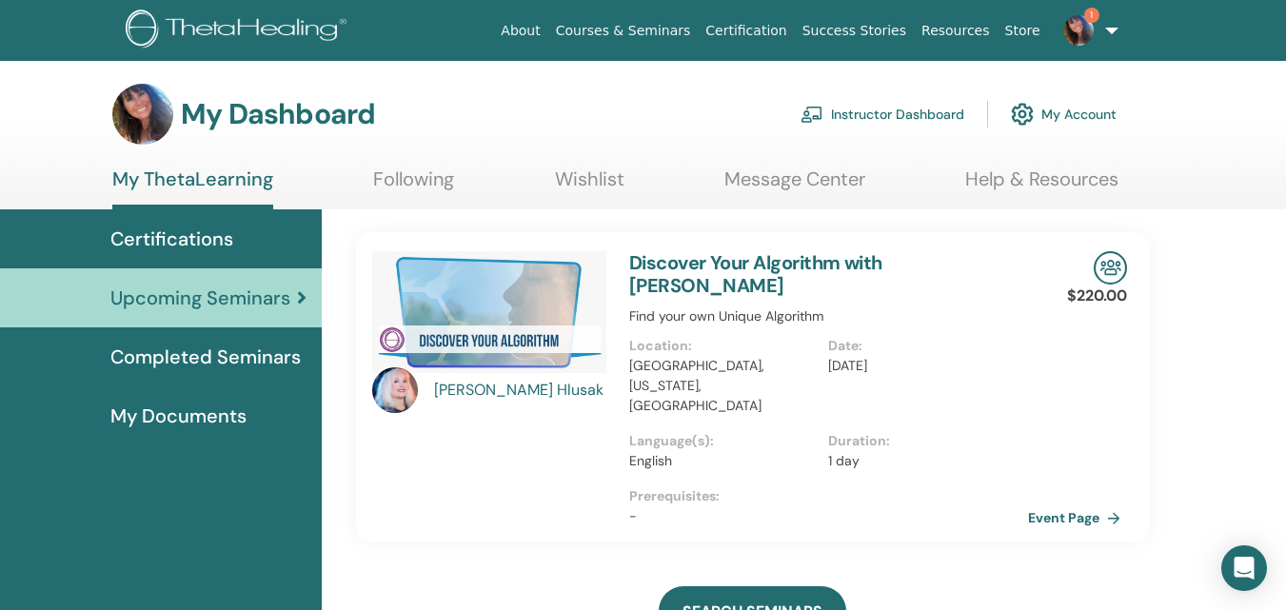
click at [926, 109] on link "Instructor Dashboard" at bounding box center [883, 114] width 164 height 42
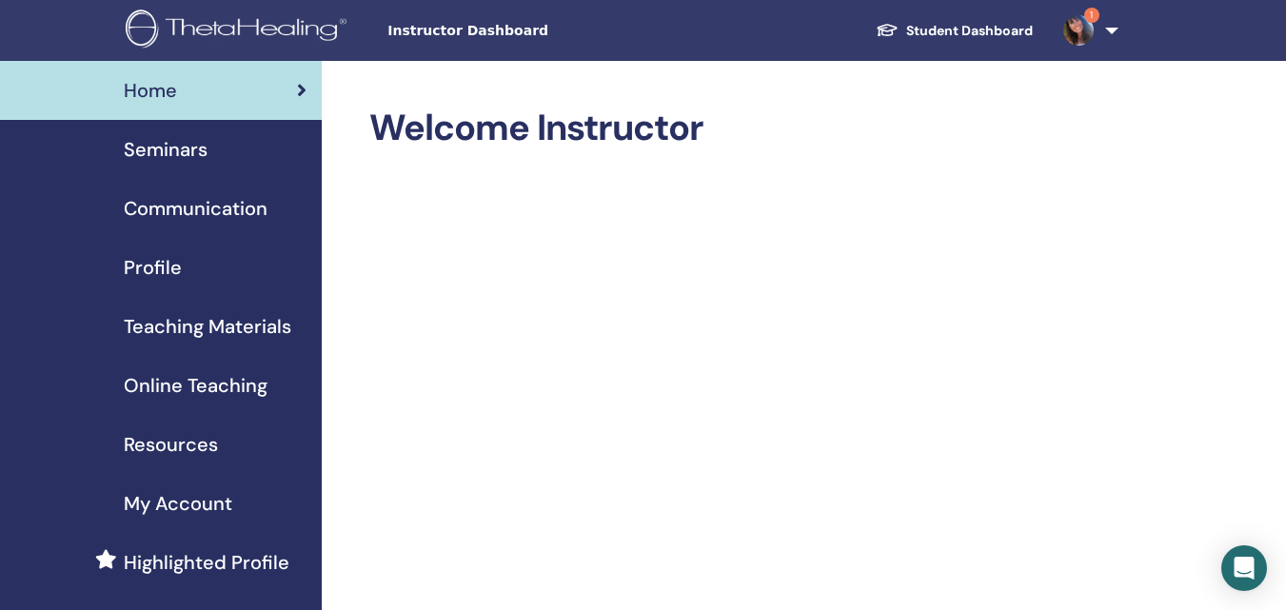
click at [157, 267] on span "Profile" at bounding box center [153, 267] width 58 height 29
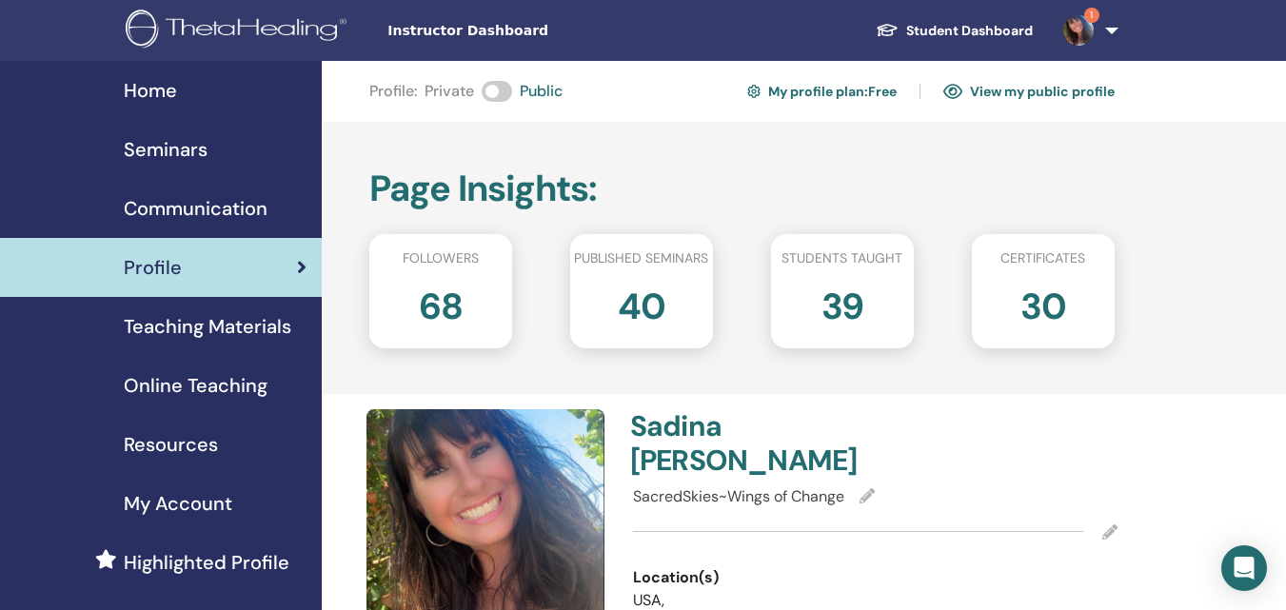
click at [158, 93] on span "Home" at bounding box center [150, 90] width 53 height 29
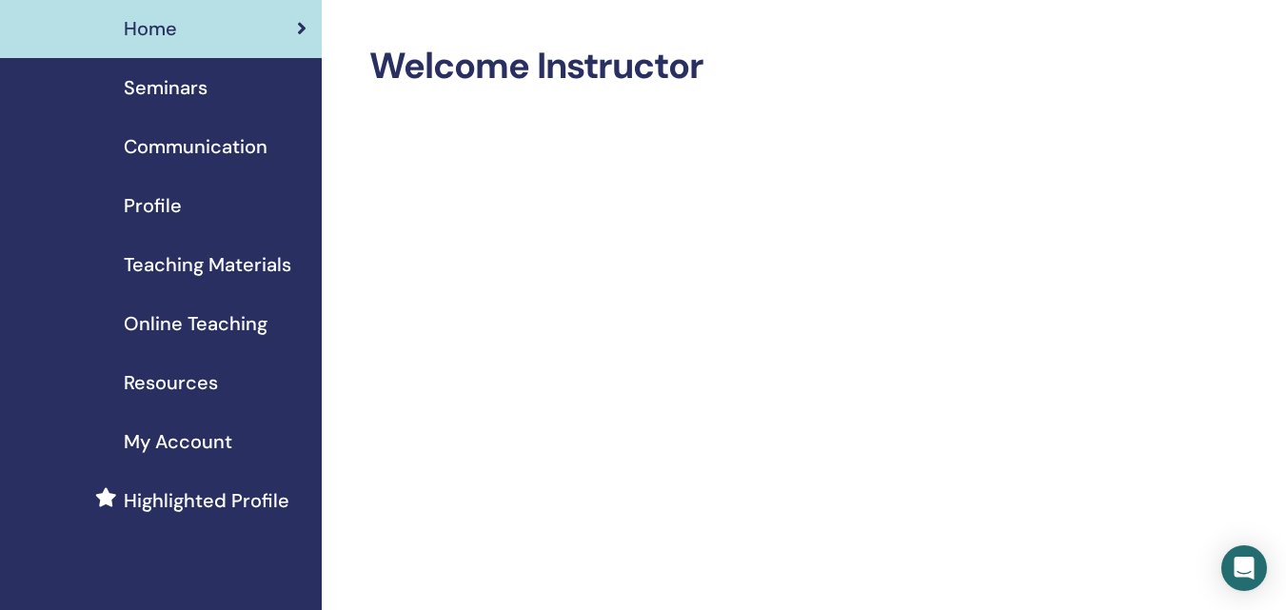
scroll to position [95, 0]
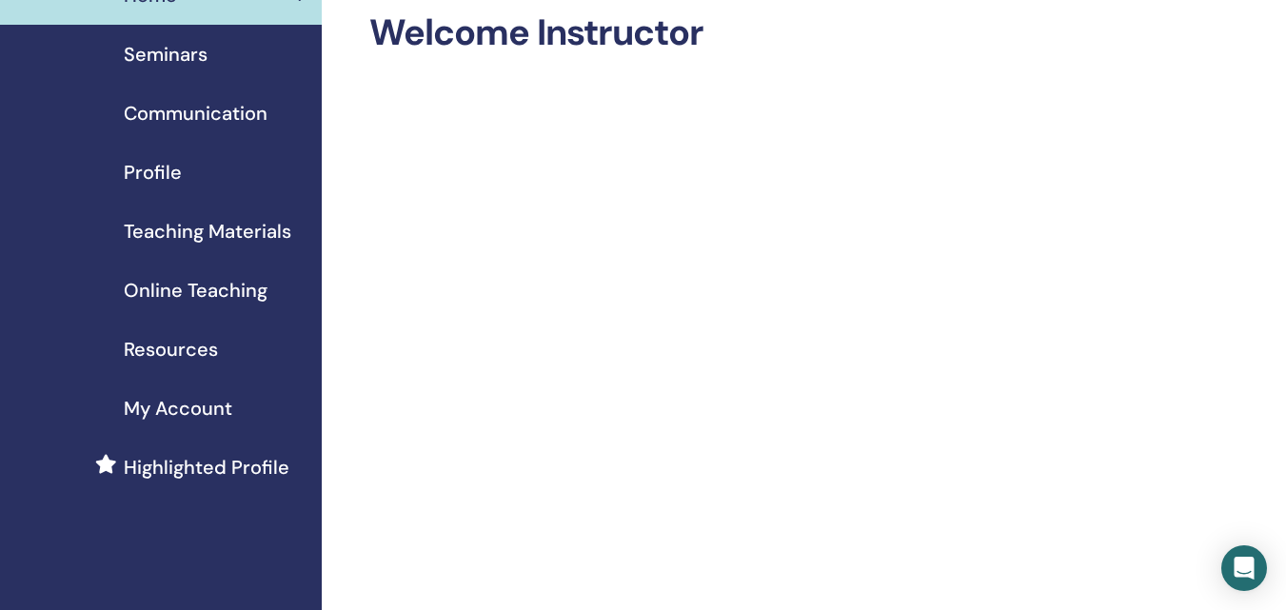
click at [150, 177] on span "Profile" at bounding box center [153, 172] width 58 height 29
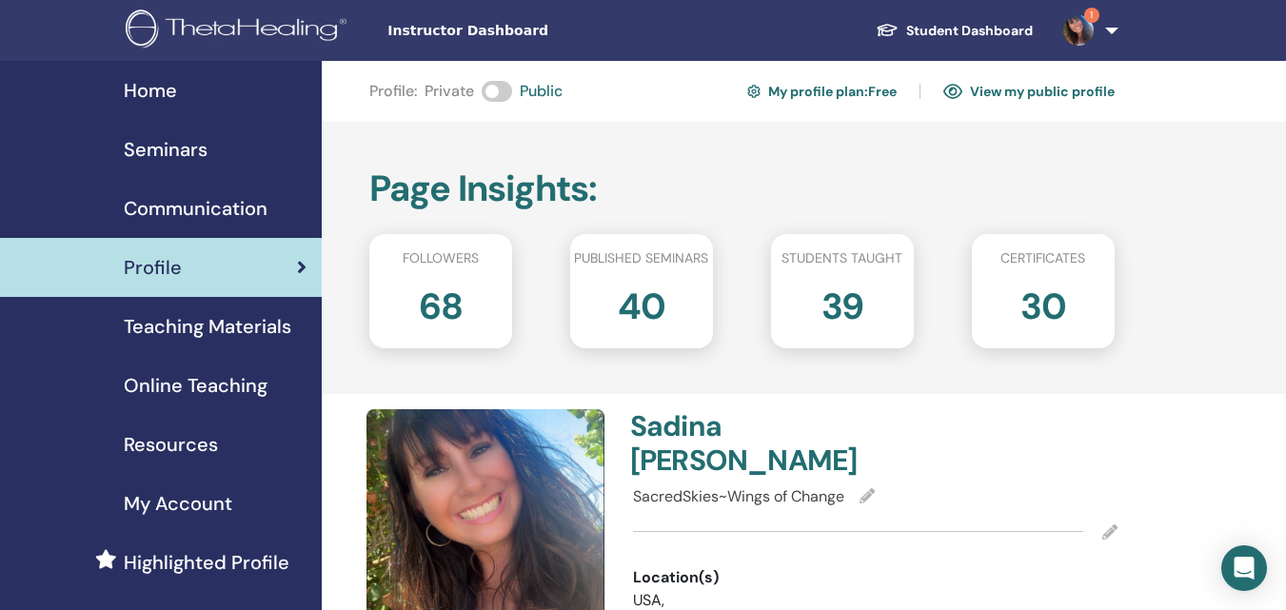
click at [151, 91] on span "Home" at bounding box center [150, 90] width 53 height 29
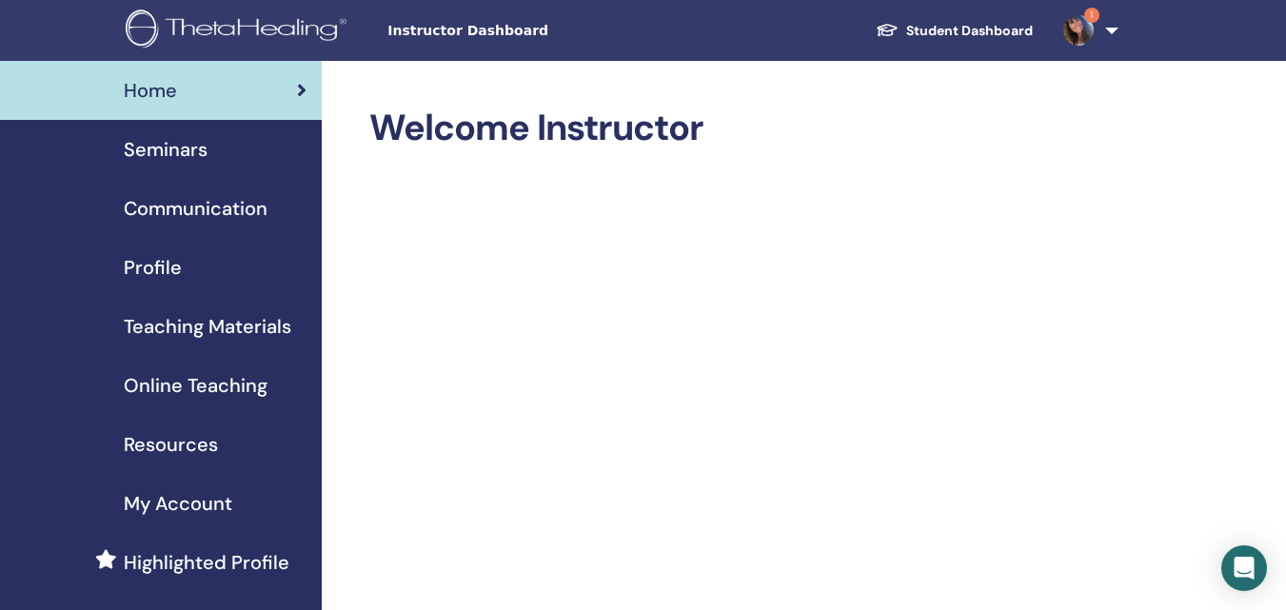
click at [937, 34] on link "Student Dashboard" at bounding box center [954, 30] width 188 height 35
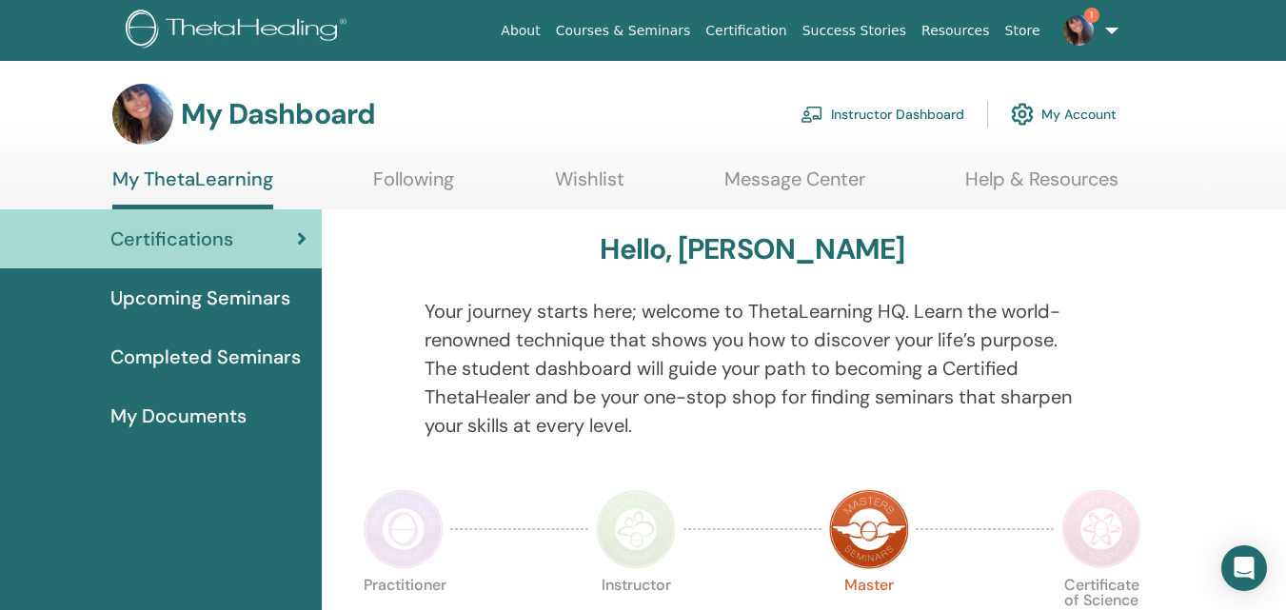
click at [882, 116] on link "Instructor Dashboard" at bounding box center [883, 114] width 164 height 42
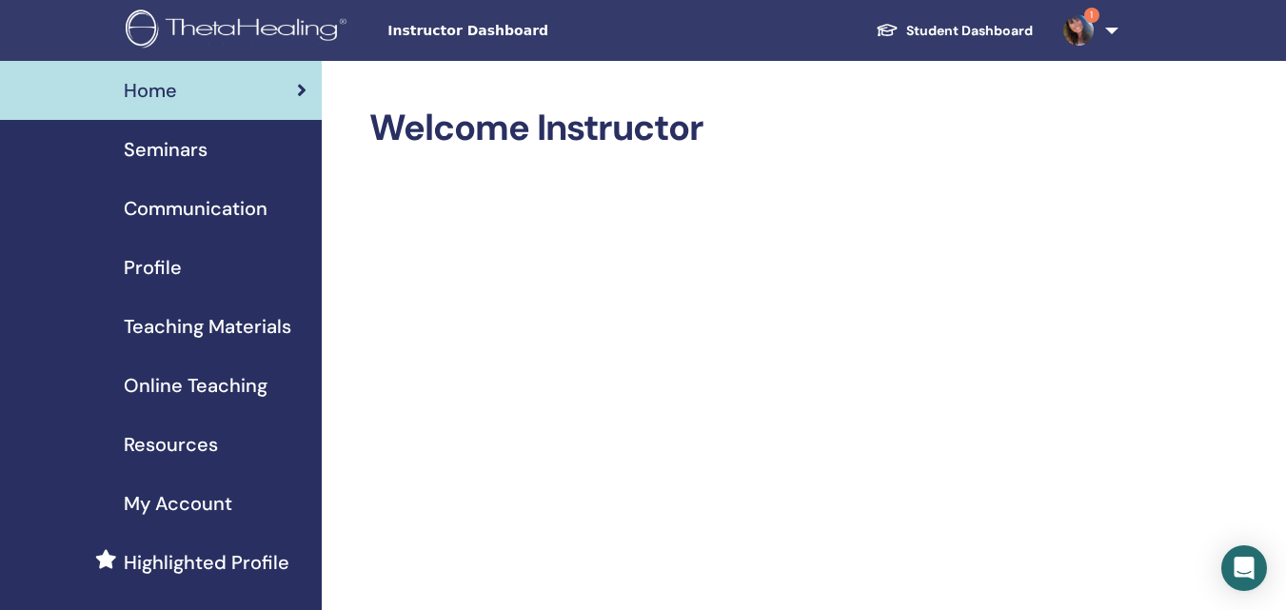
click at [187, 155] on span "Seminars" at bounding box center [166, 149] width 84 height 29
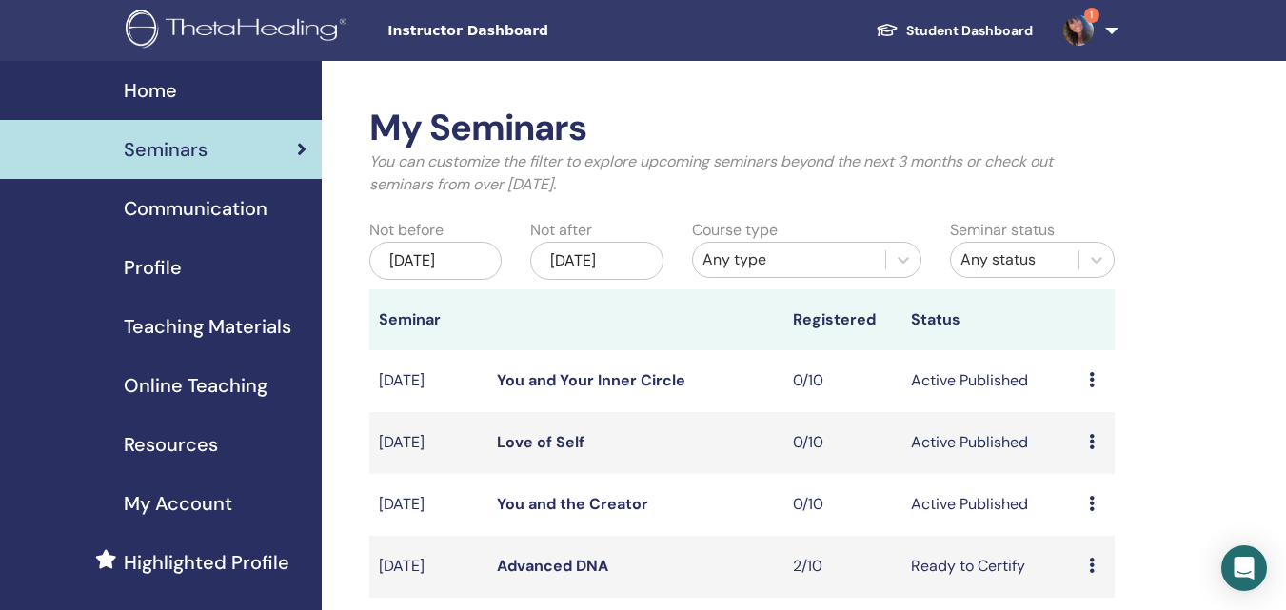
click at [163, 268] on span "Profile" at bounding box center [153, 267] width 58 height 29
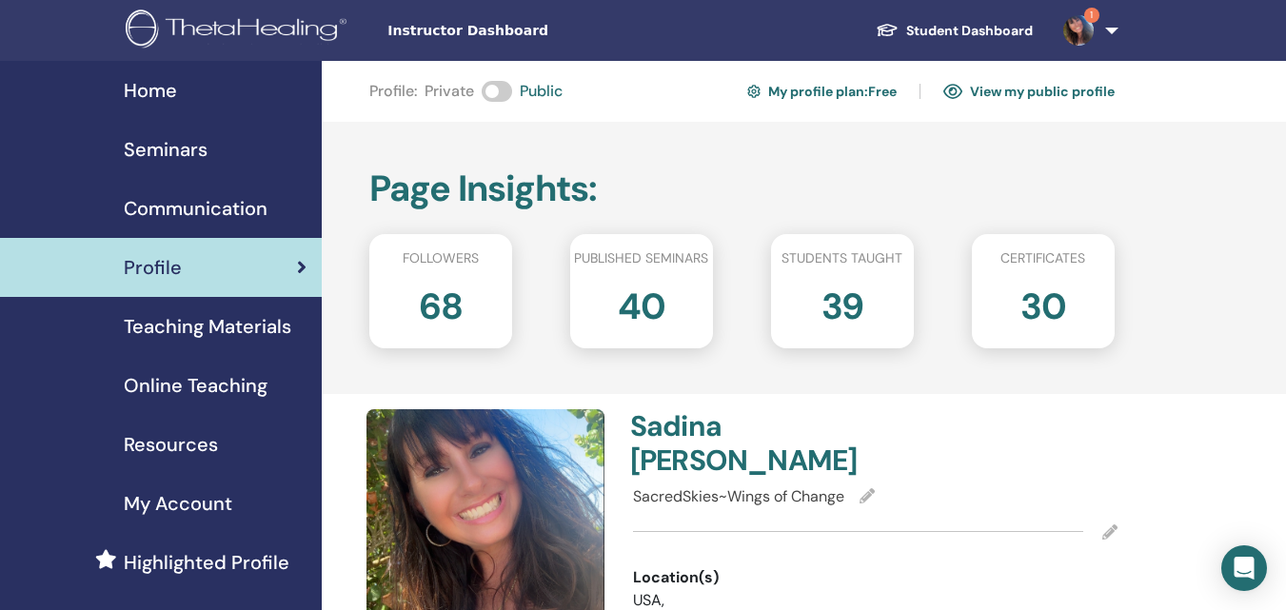
click at [824, 92] on link "My profile plan : Free" at bounding box center [821, 91] width 149 height 30
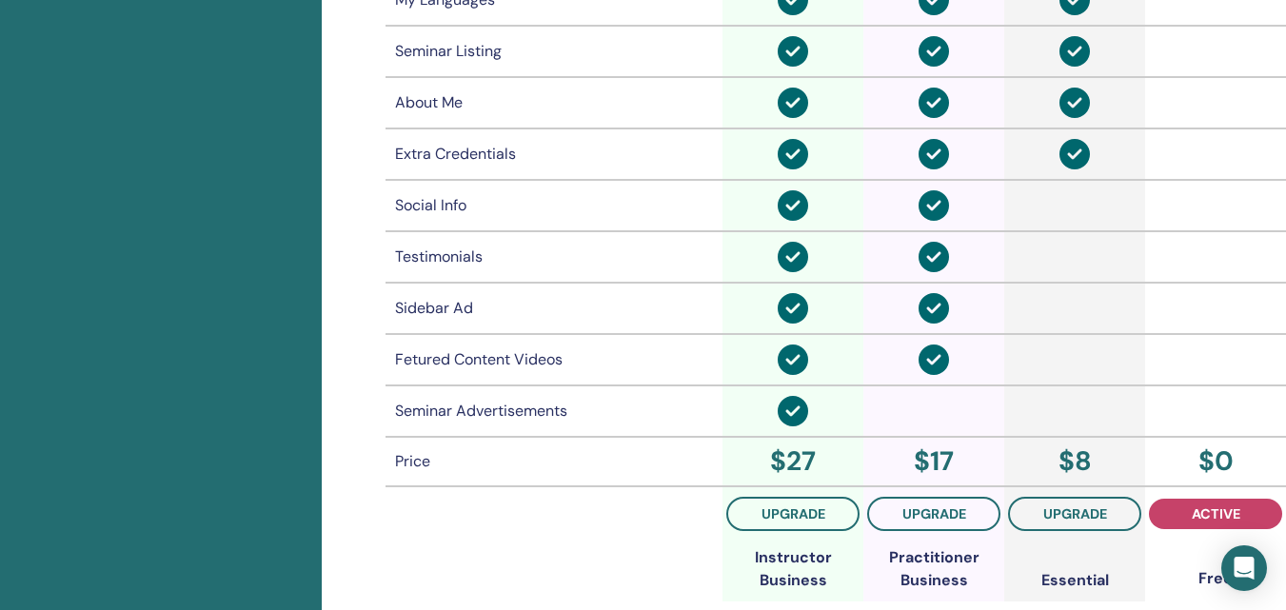
scroll to position [1470, 0]
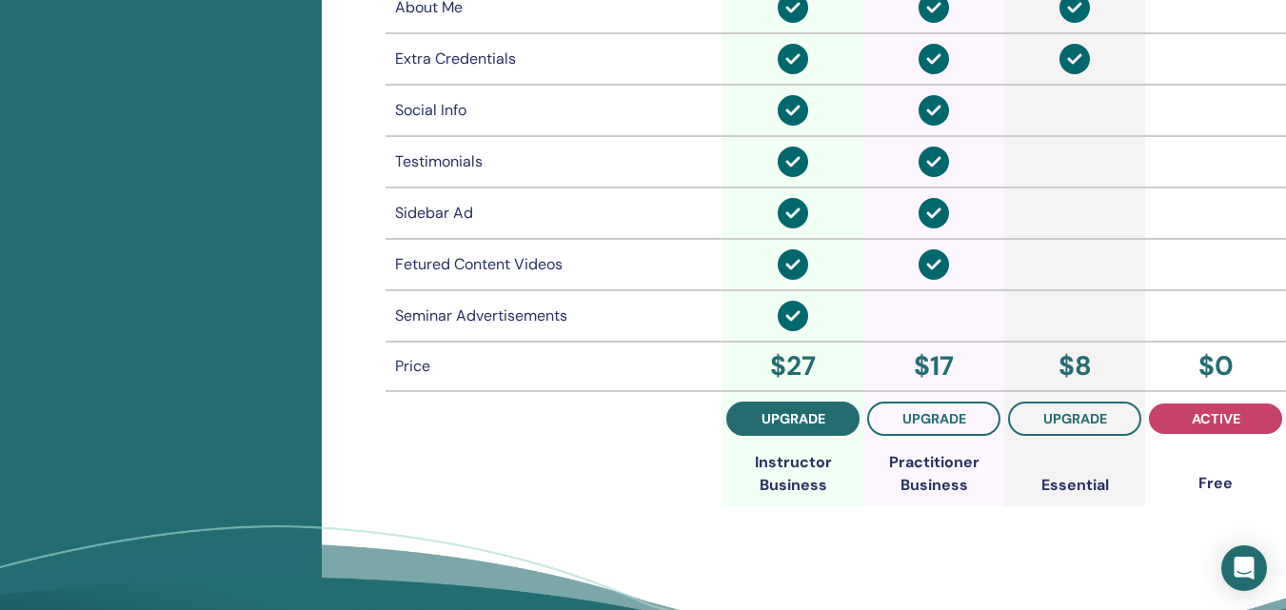
click at [826, 417] on button "upgrade" at bounding box center [792, 419] width 133 height 34
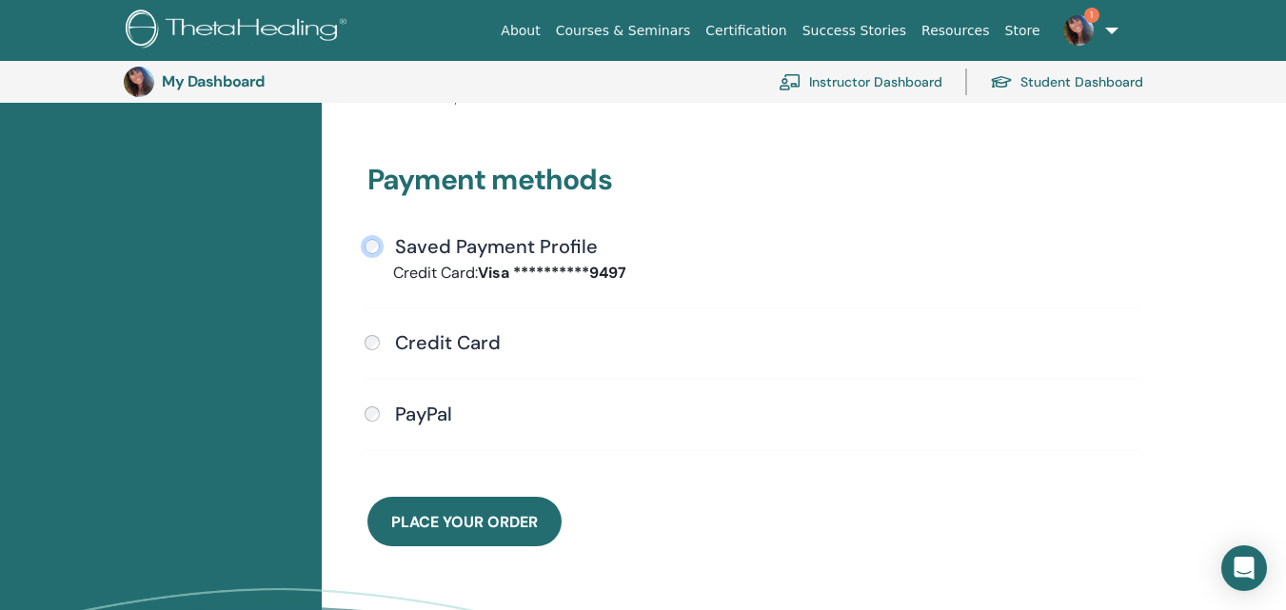
scroll to position [613, 0]
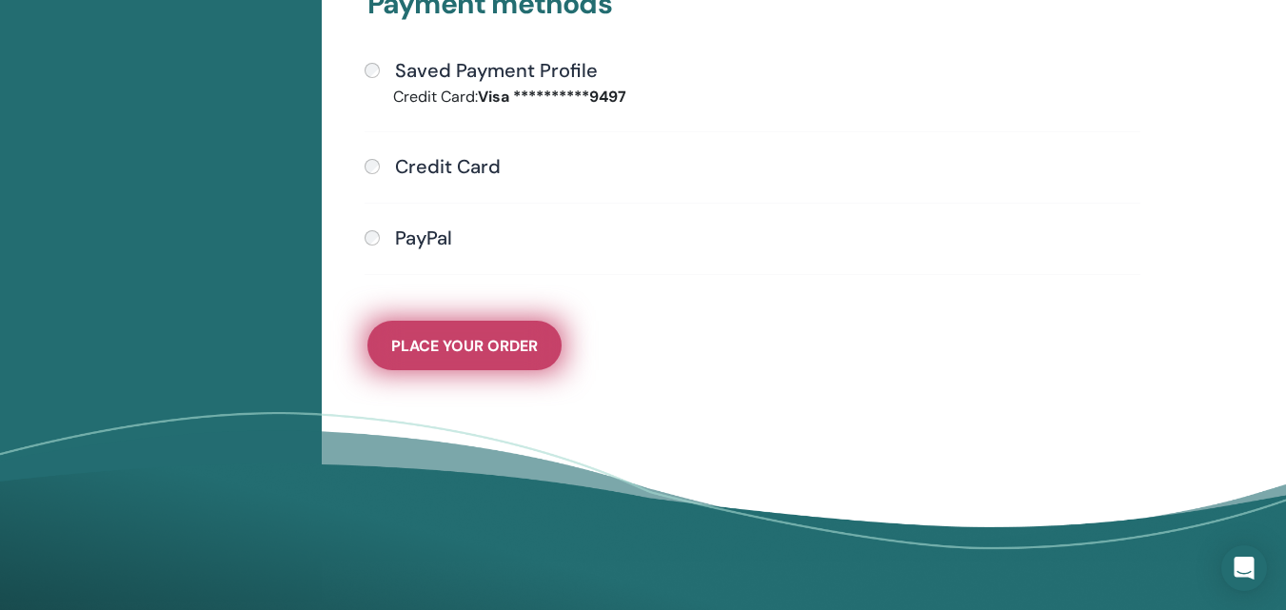
click at [457, 340] on span "Place Your Order" at bounding box center [464, 346] width 147 height 20
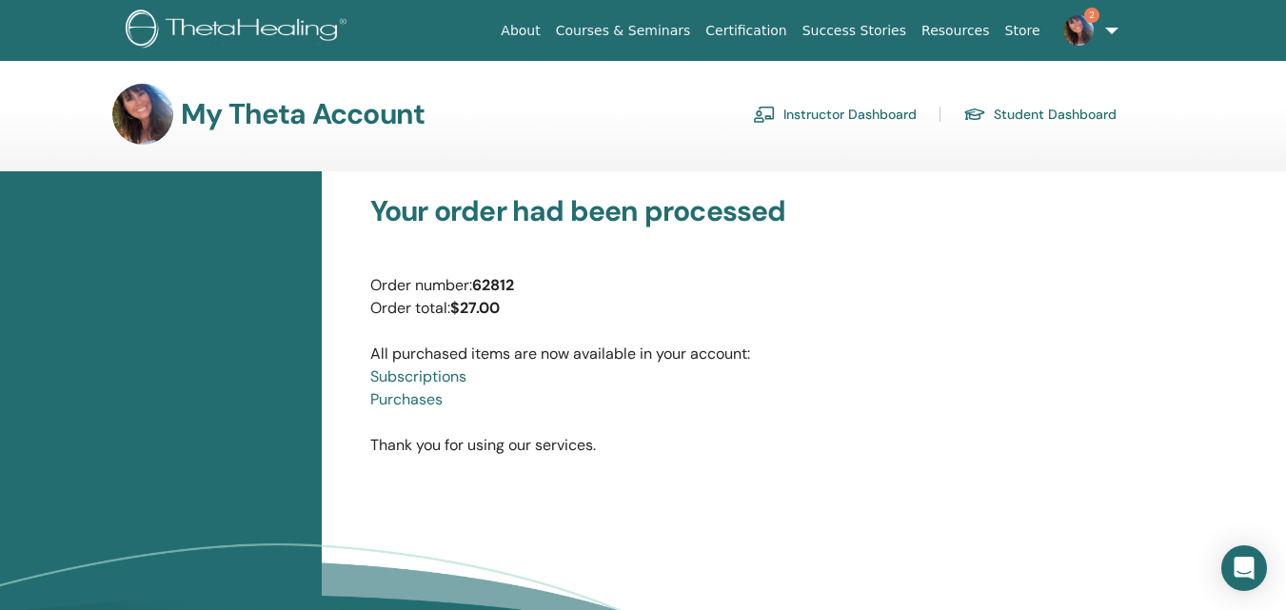
click at [1073, 24] on img at bounding box center [1078, 30] width 30 height 30
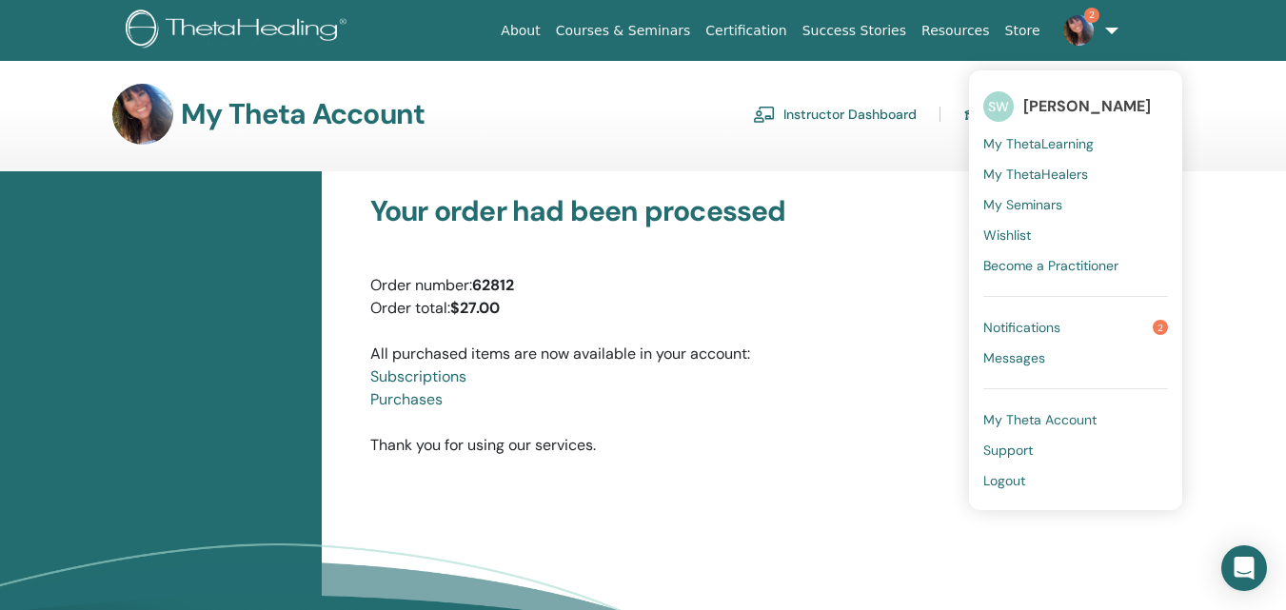
click at [1037, 329] on span "Notifications" at bounding box center [1021, 327] width 77 height 17
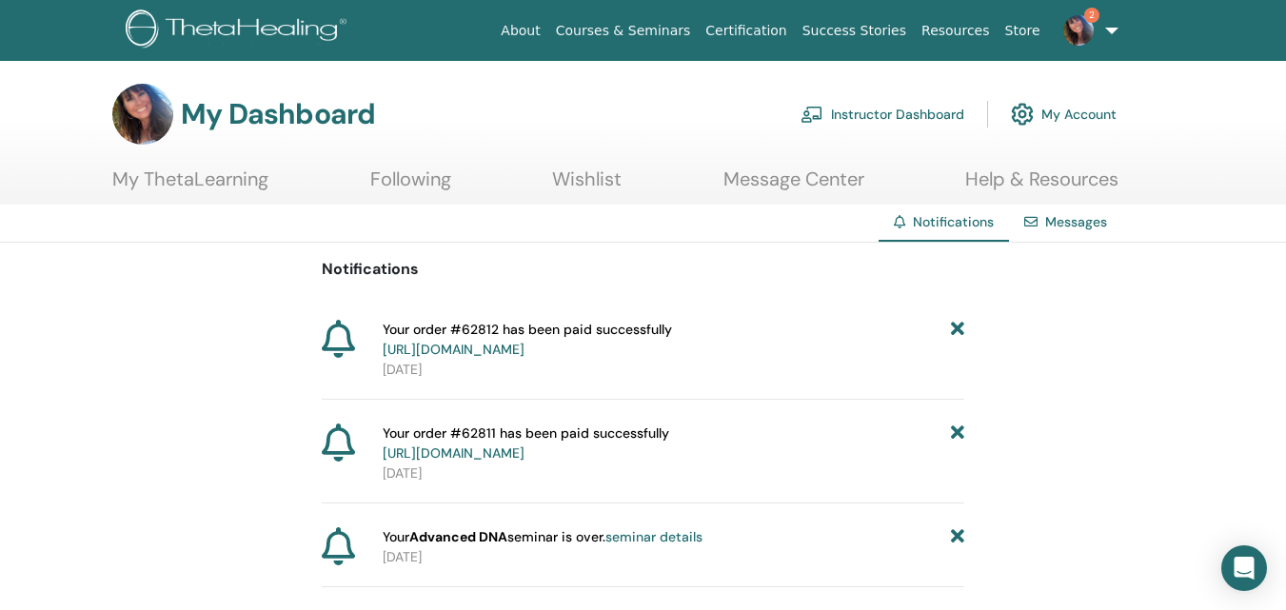
click at [906, 112] on link "Instructor Dashboard" at bounding box center [883, 114] width 164 height 42
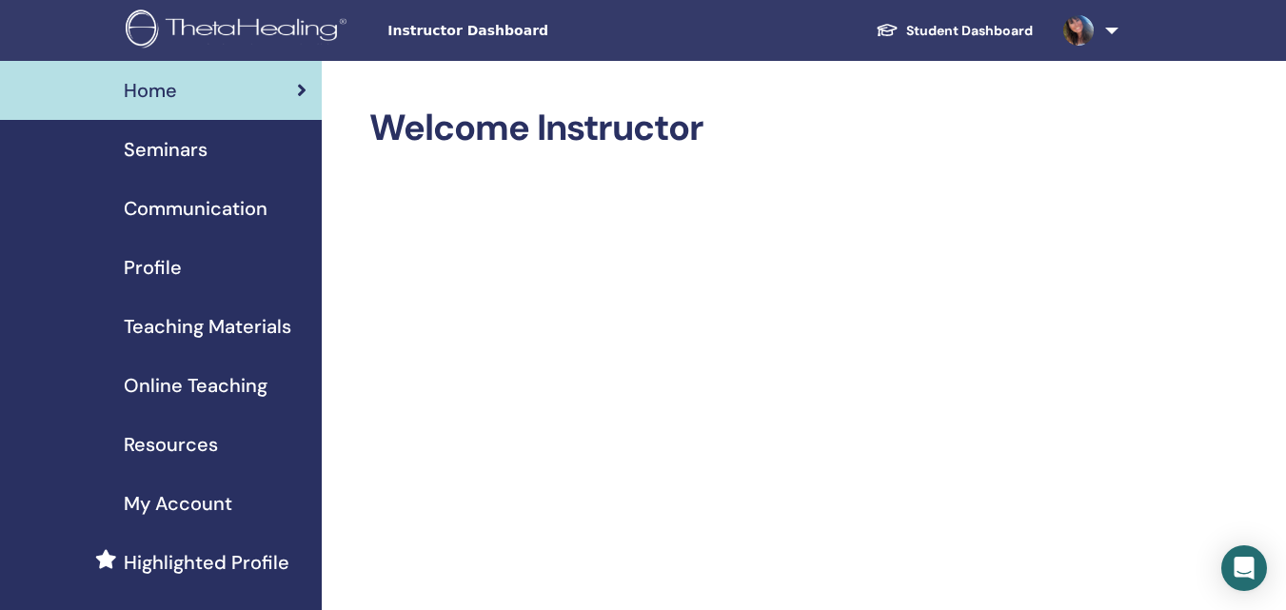
click at [165, 158] on span "Seminars" at bounding box center [166, 149] width 84 height 29
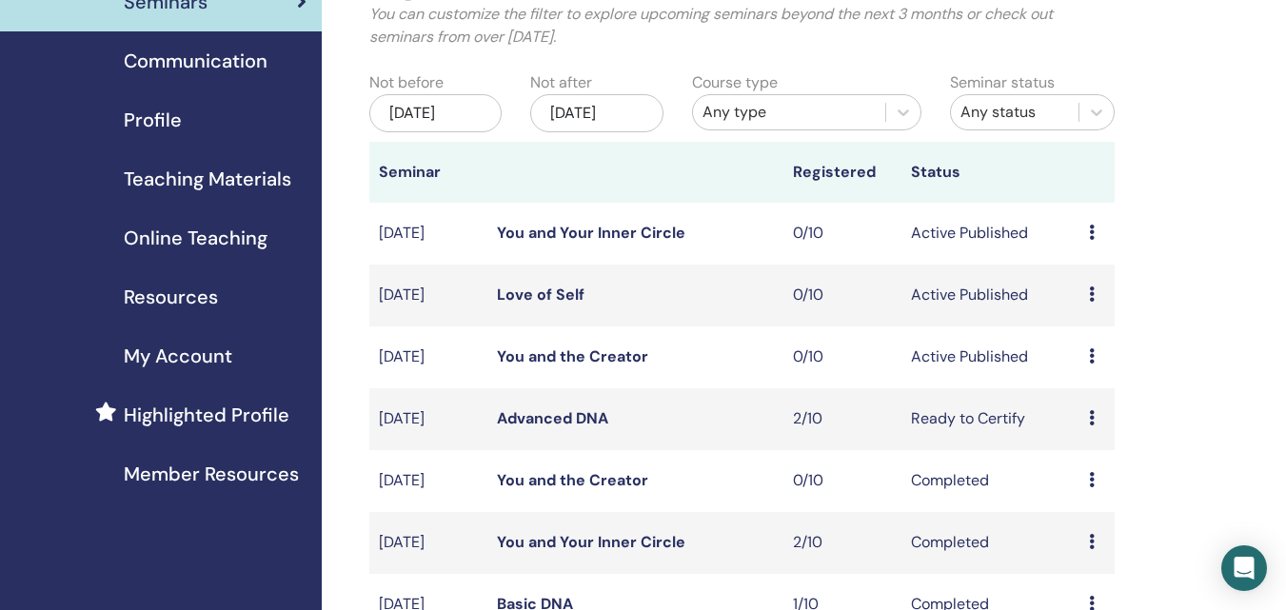
scroll to position [190, 0]
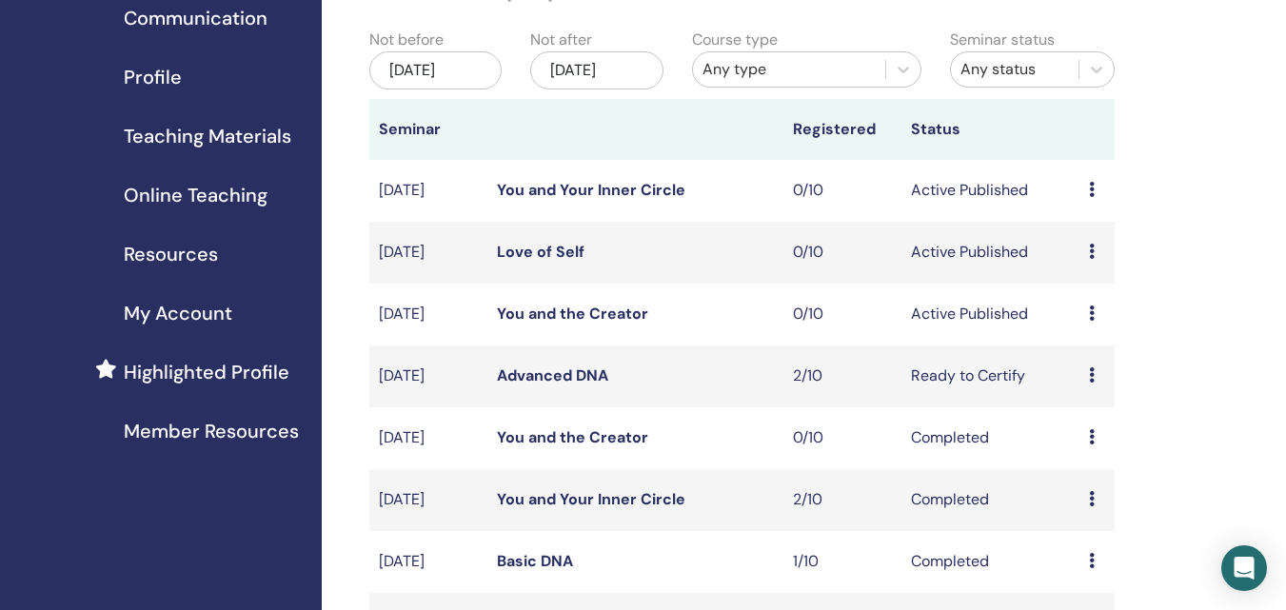
click at [1095, 326] on div "Preview Edit Attendees Cancel" at bounding box center [1097, 314] width 16 height 23
click at [1097, 351] on link "Preview" at bounding box center [1089, 347] width 54 height 20
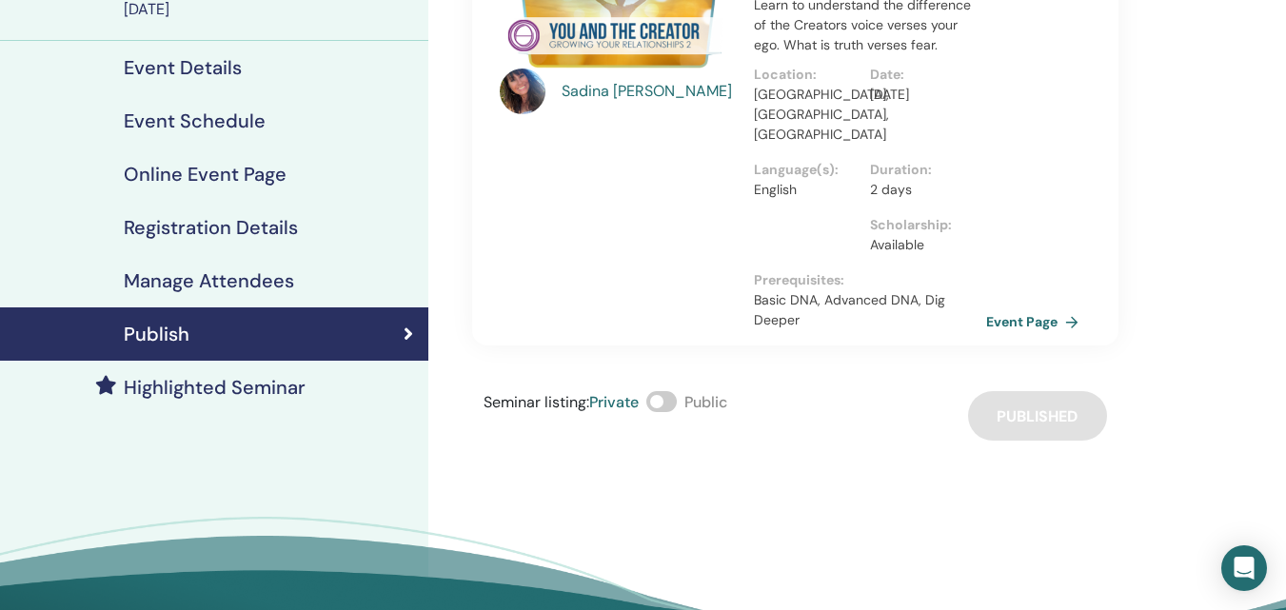
scroll to position [190, 0]
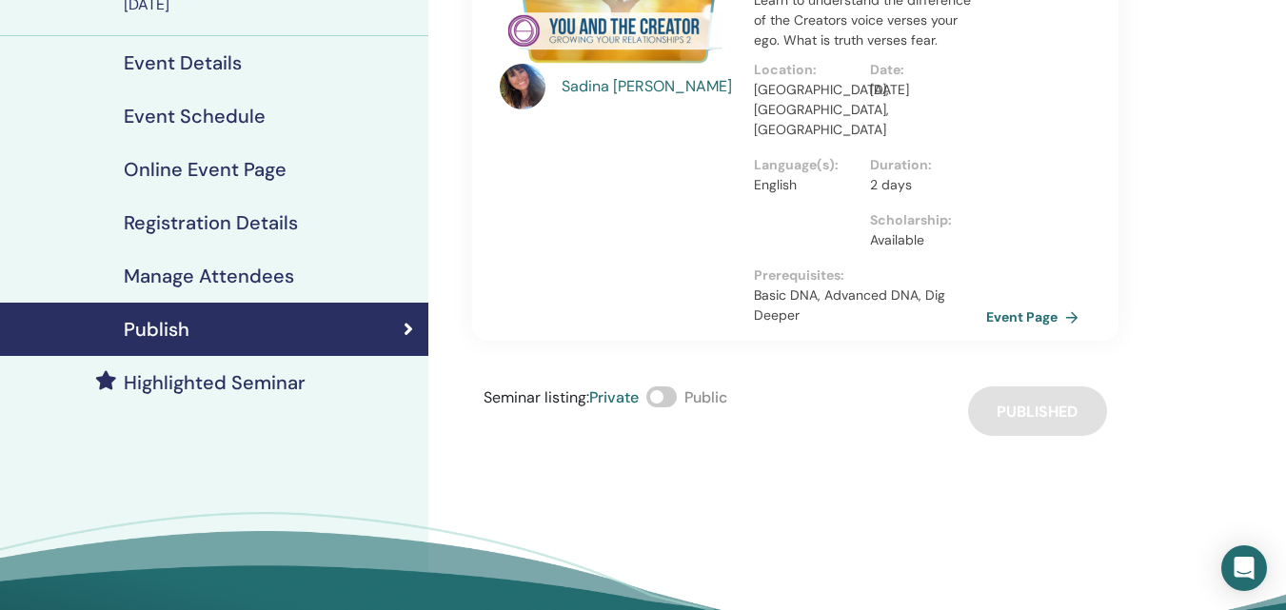
click at [668, 386] on span at bounding box center [661, 396] width 30 height 21
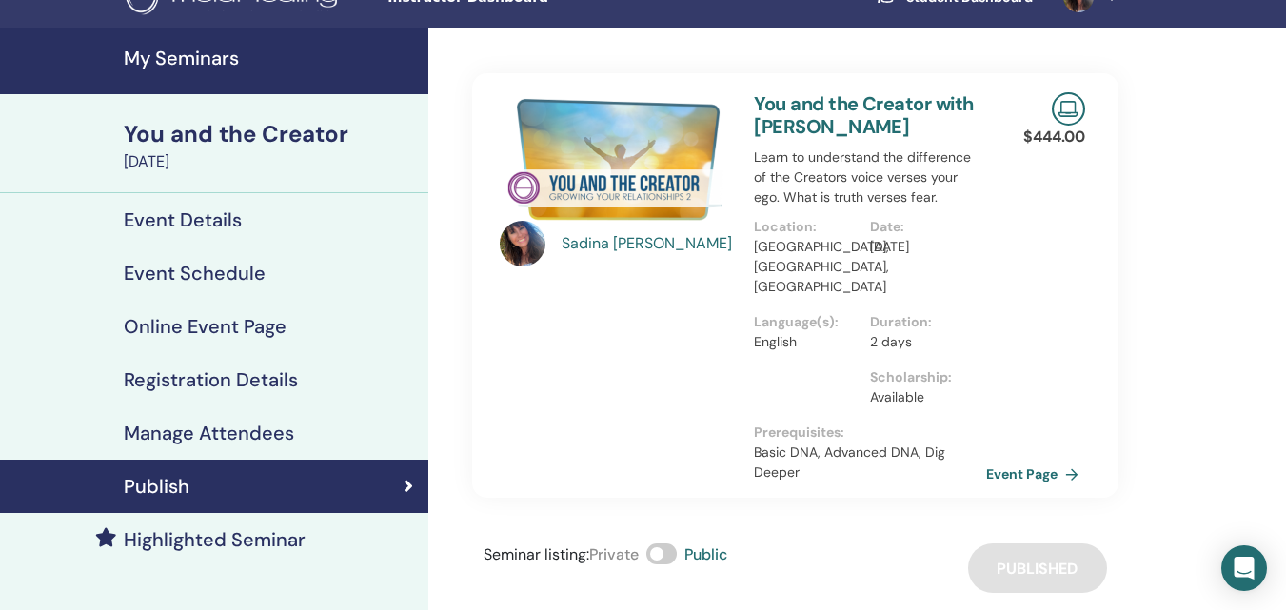
scroll to position [0, 0]
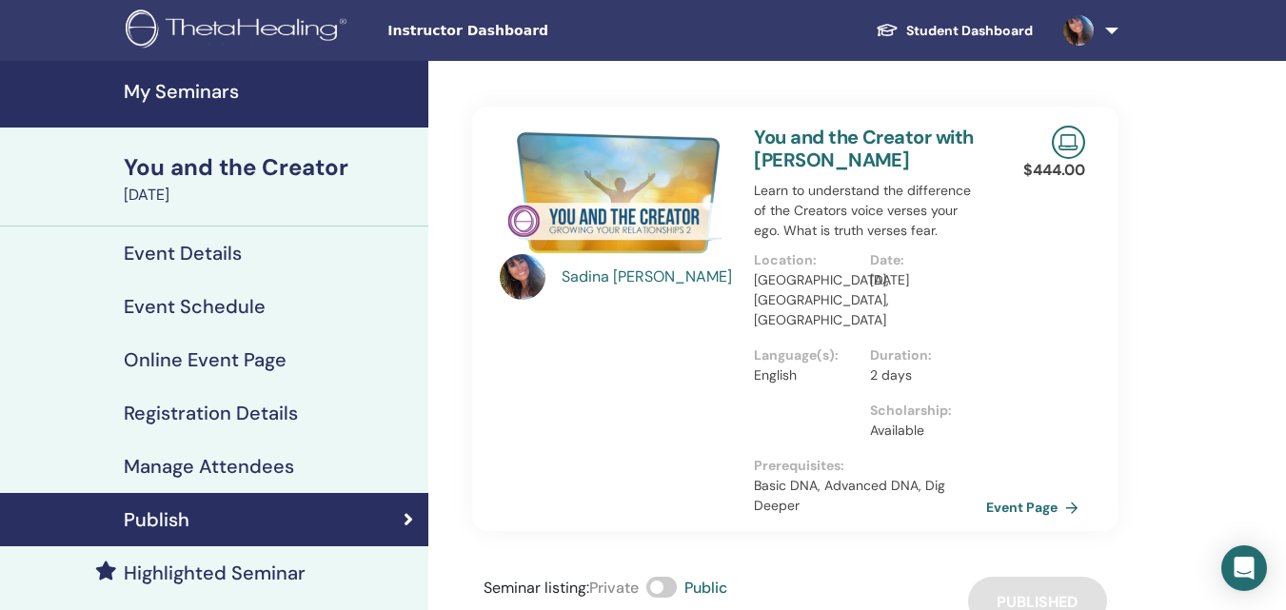
click at [175, 88] on h4 "My Seminars" at bounding box center [270, 91] width 293 height 23
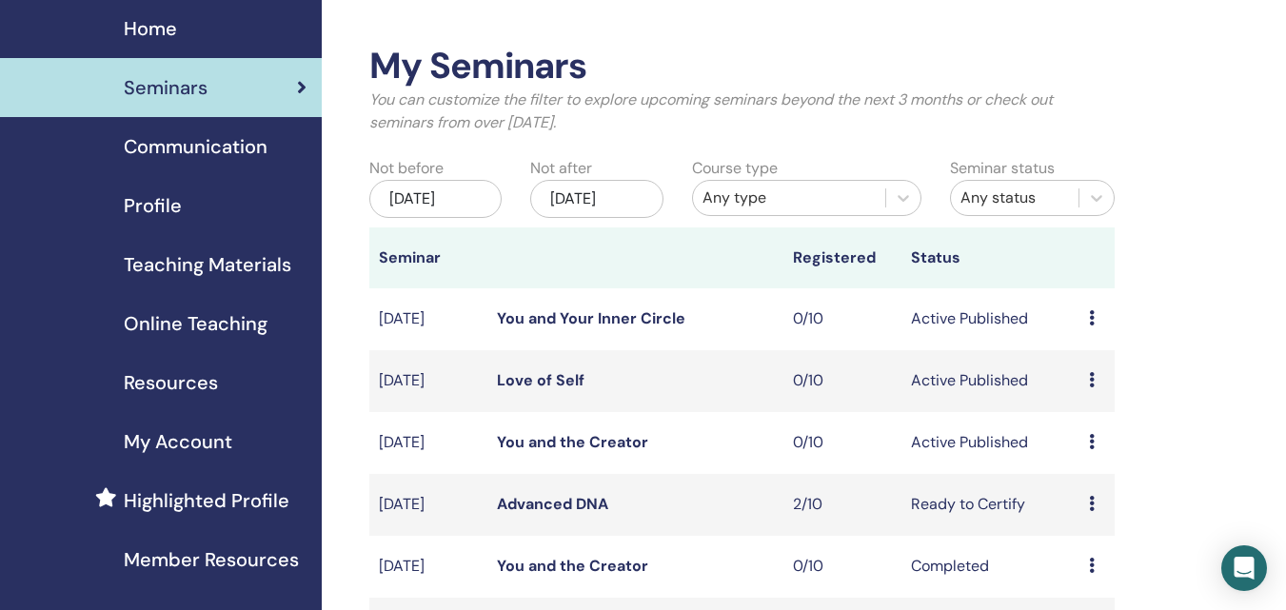
scroll to position [95, 0]
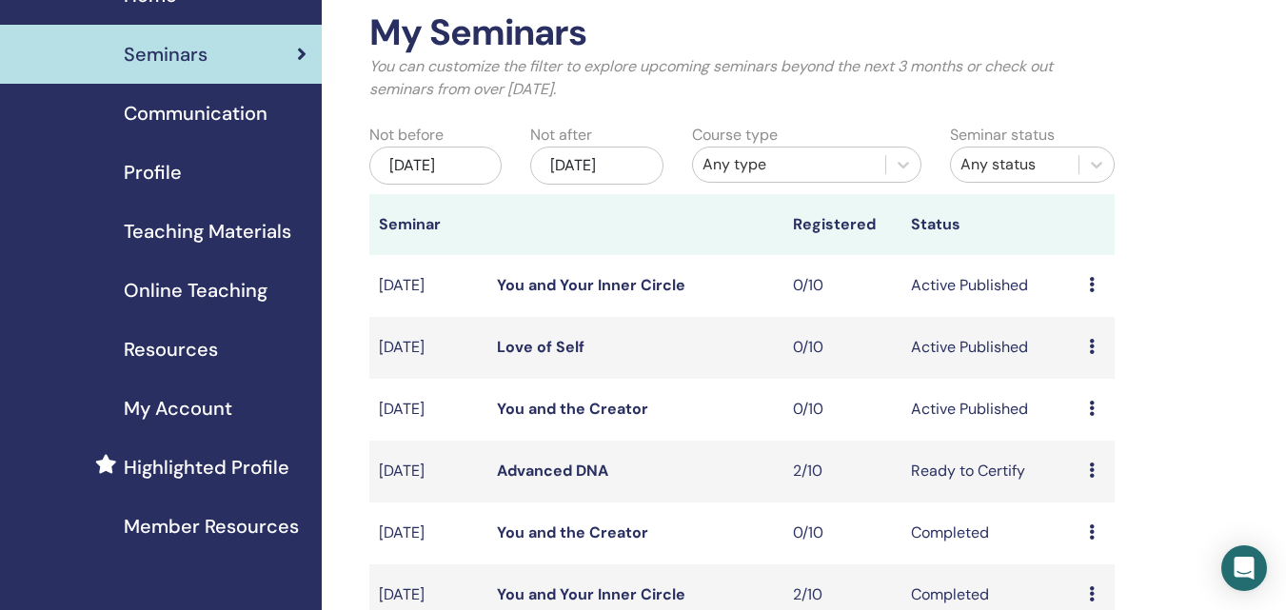
click at [1092, 354] on icon at bounding box center [1092, 346] width 6 height 15
click at [1091, 376] on link "Preview" at bounding box center [1086, 381] width 54 height 20
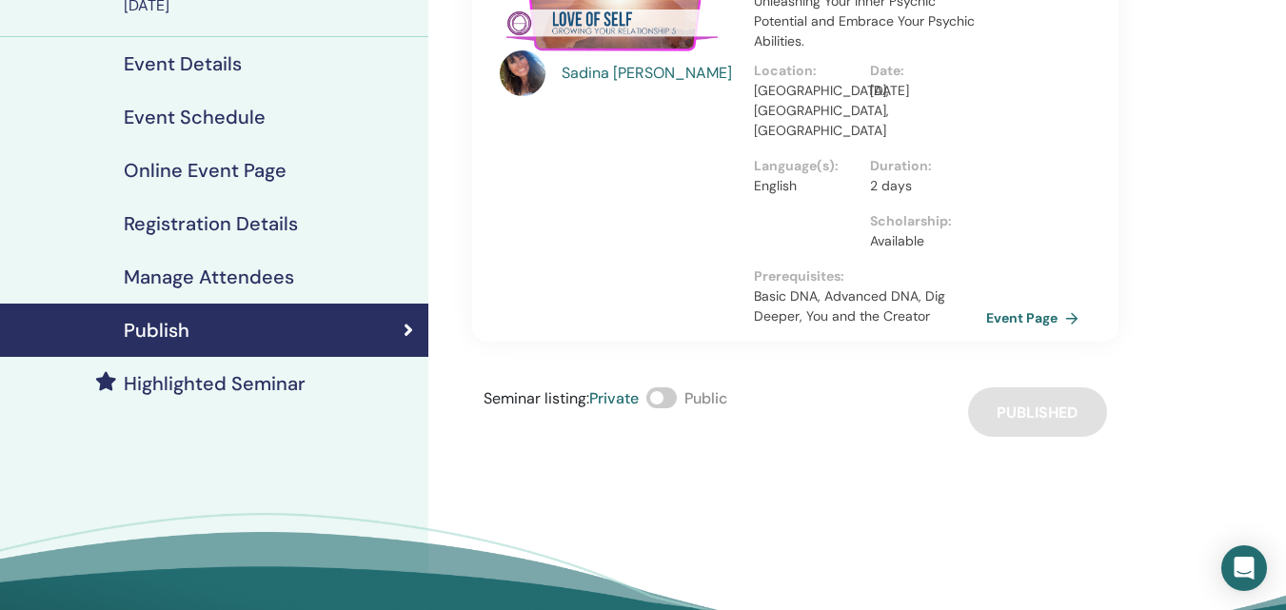
scroll to position [190, 0]
click at [662, 386] on span at bounding box center [661, 396] width 30 height 21
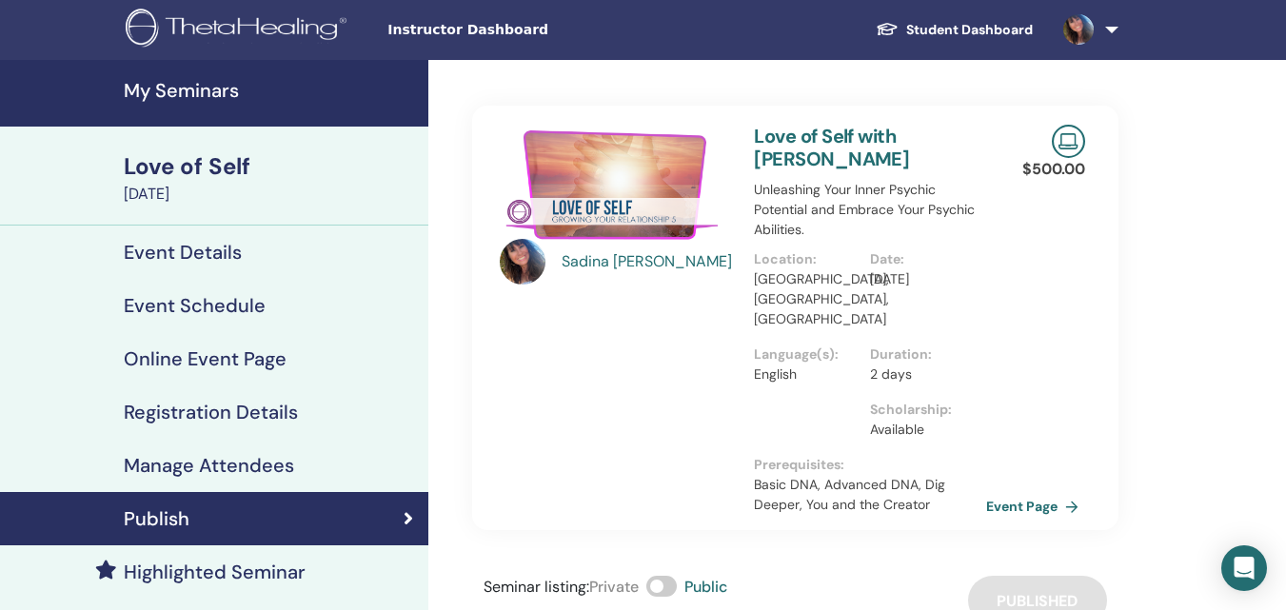
scroll to position [0, 0]
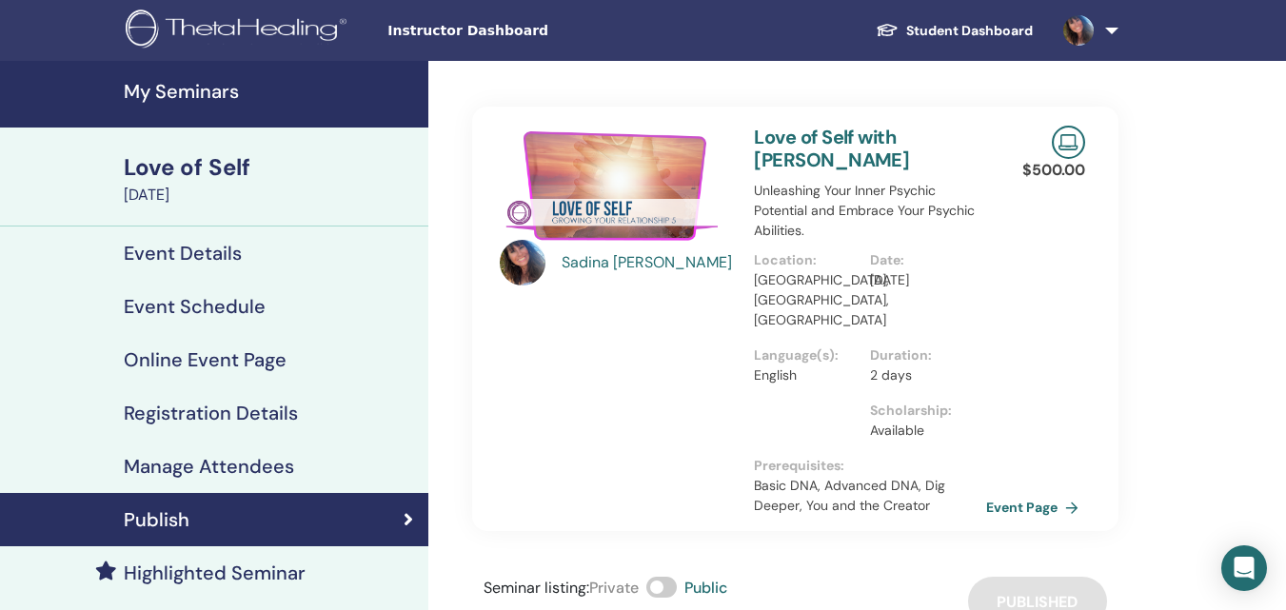
click at [191, 88] on h4 "My Seminars" at bounding box center [270, 91] width 293 height 23
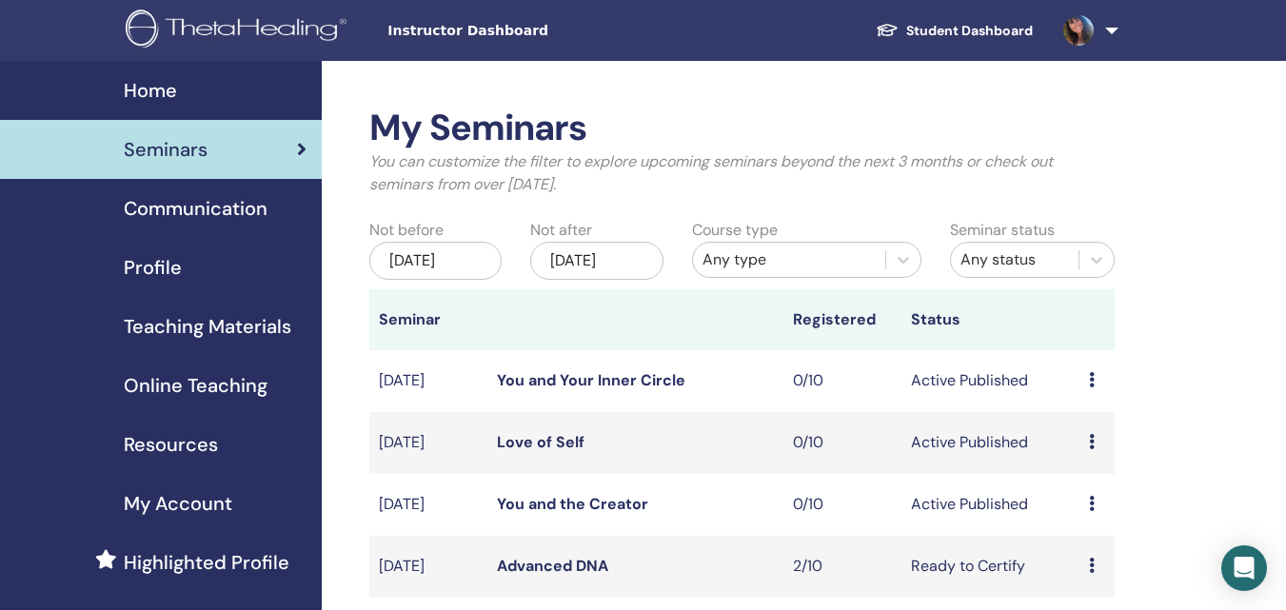
click at [1092, 387] on icon at bounding box center [1092, 379] width 6 height 15
click at [1090, 422] on link "Preview" at bounding box center [1086, 415] width 54 height 20
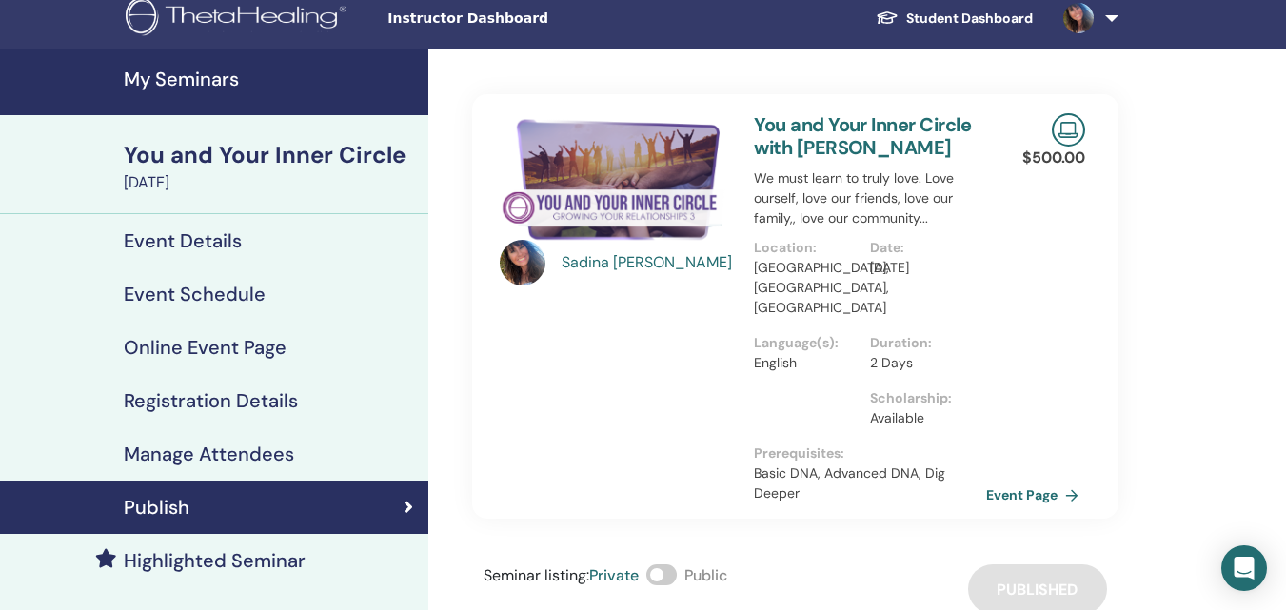
scroll to position [190, 0]
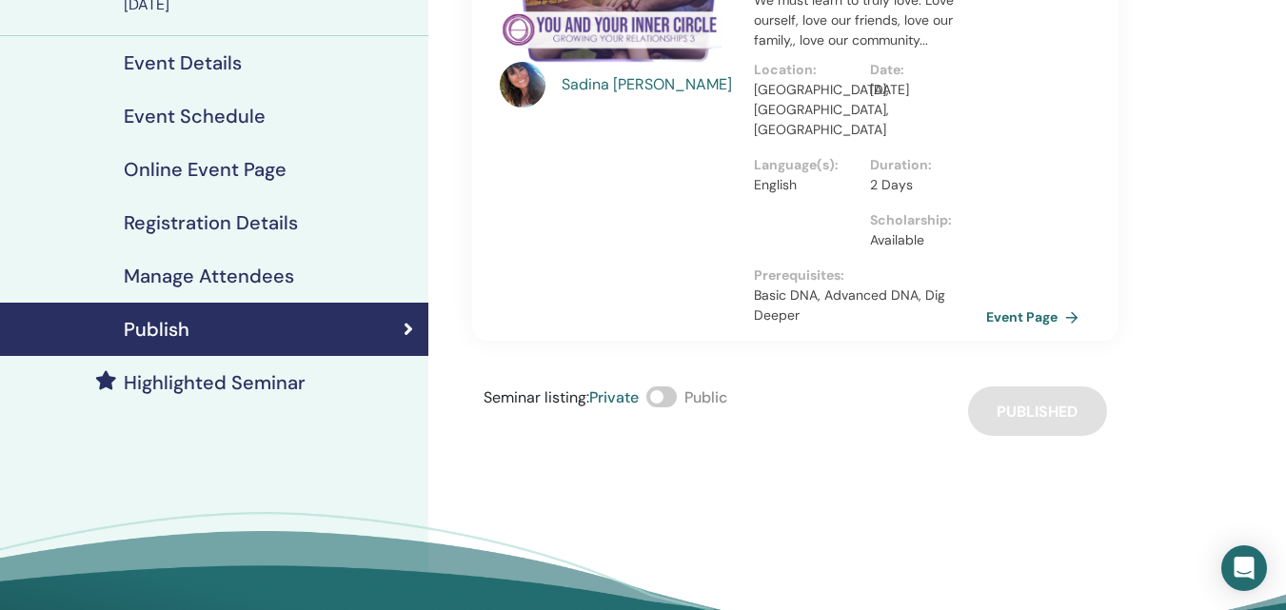
click at [663, 386] on span at bounding box center [661, 396] width 30 height 21
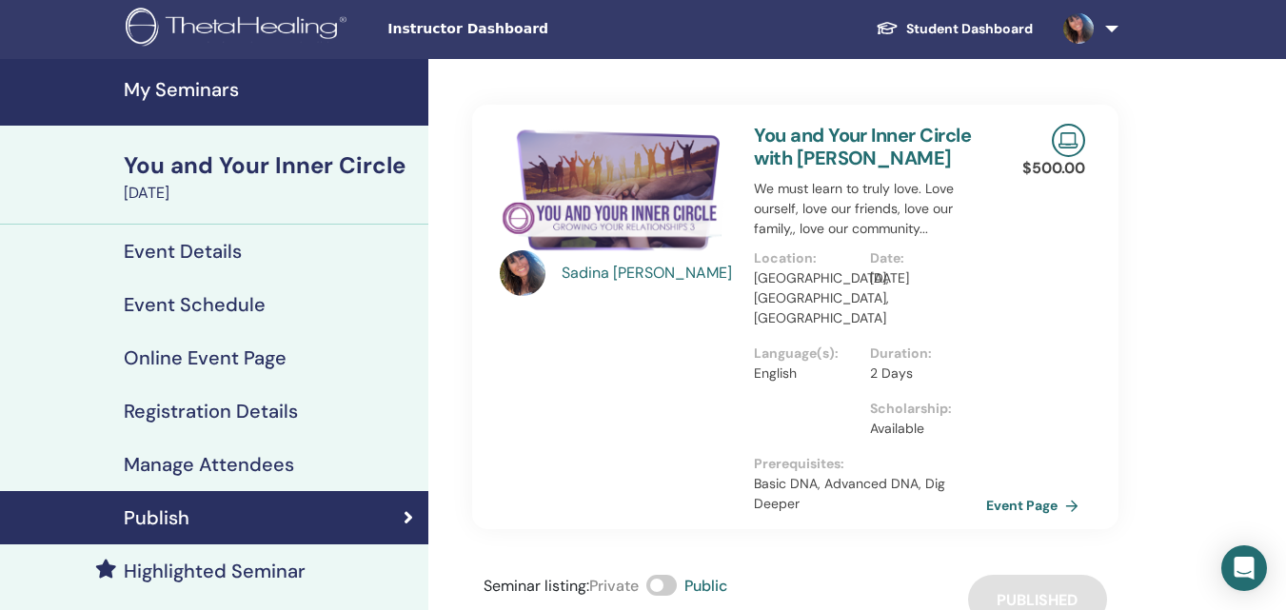
scroll to position [0, 0]
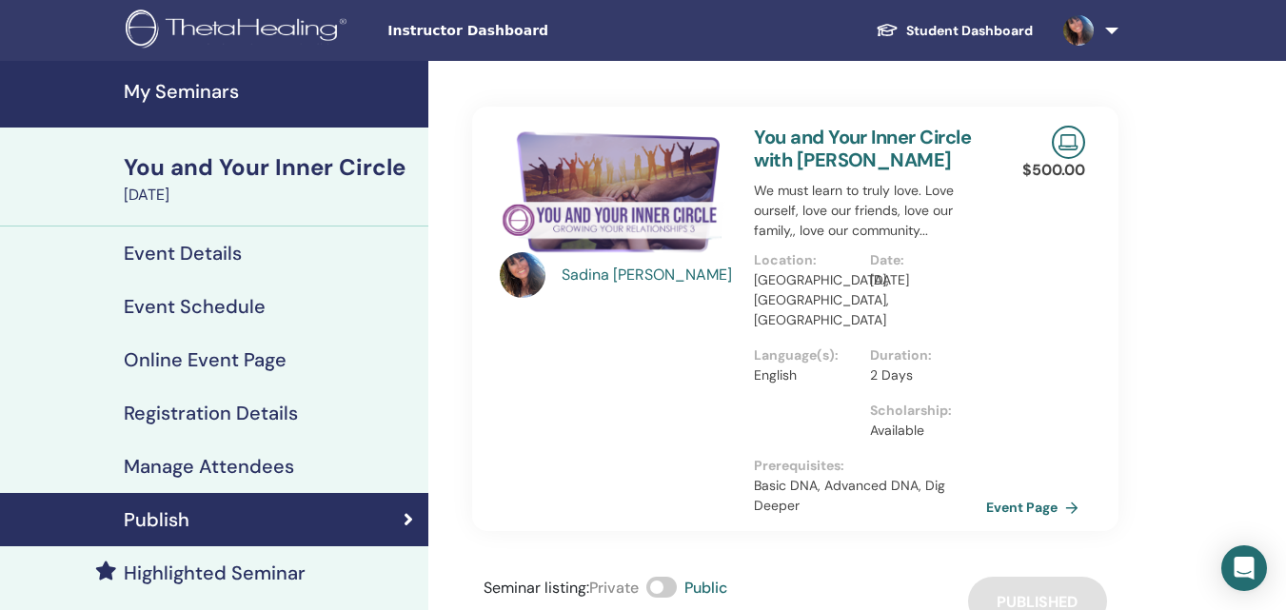
click at [163, 94] on h4 "My Seminars" at bounding box center [270, 91] width 293 height 23
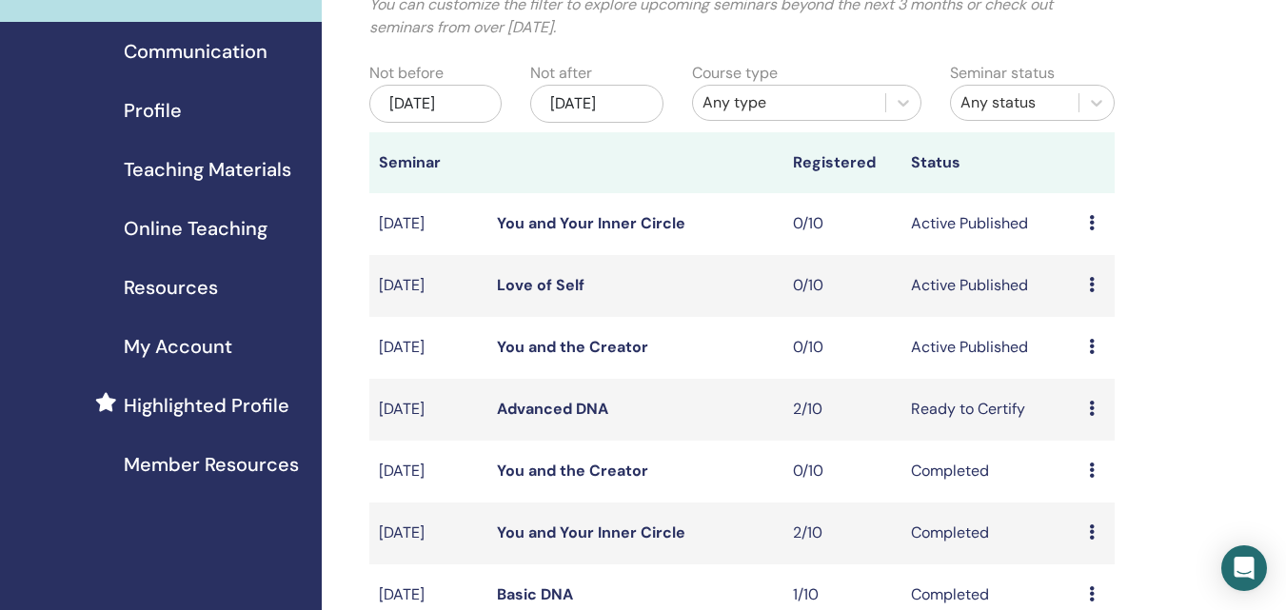
scroll to position [190, 0]
